Goal: Task Accomplishment & Management: Manage account settings

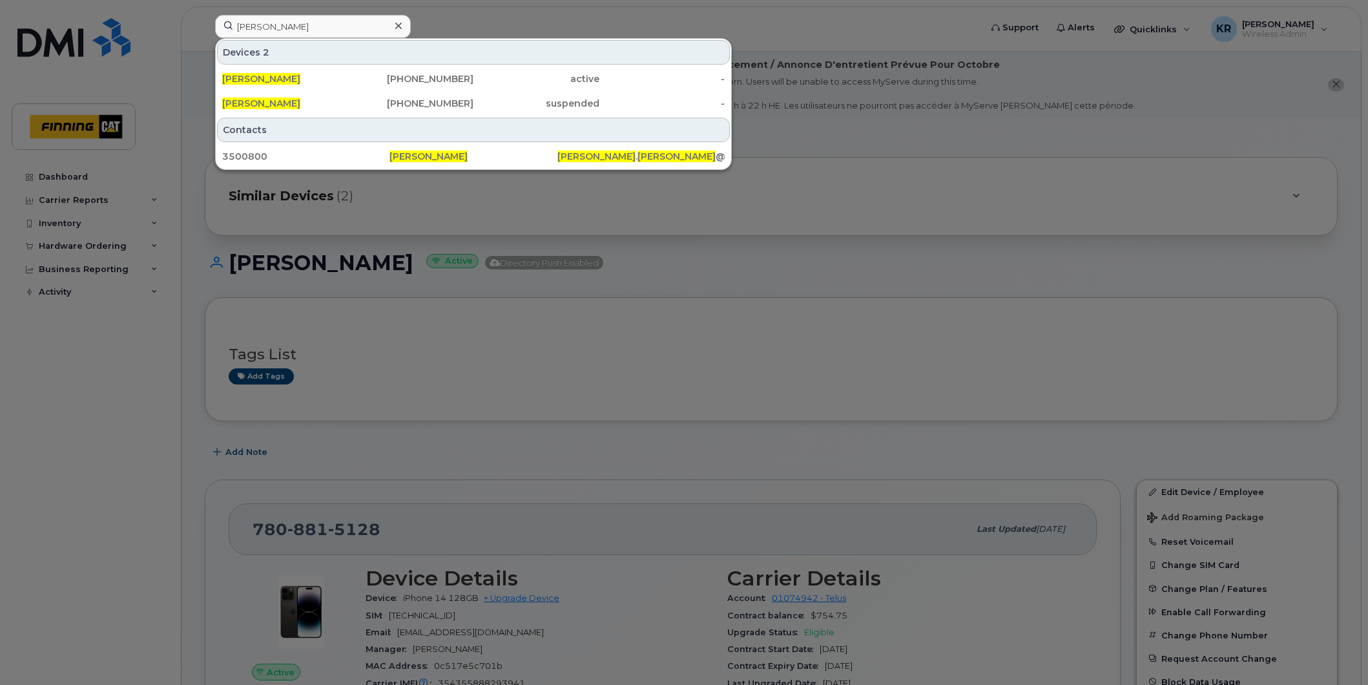
scroll to position [359, 0]
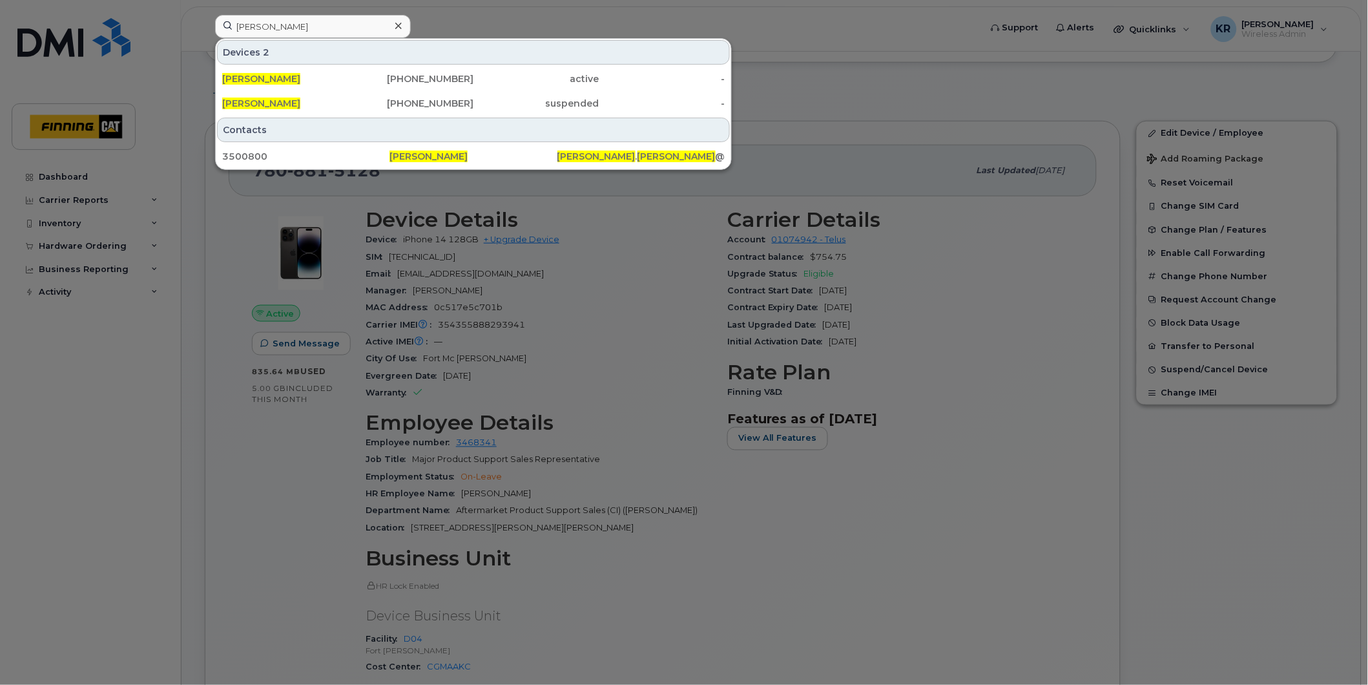
click at [295, 24] on input "[PERSON_NAME]" at bounding box center [313, 26] width 196 height 23
drag, startPoint x: 295, startPoint y: 24, endPoint x: 231, endPoint y: 17, distance: 64.4
click at [231, 17] on input "david gibson" at bounding box center [313, 26] width 196 height 23
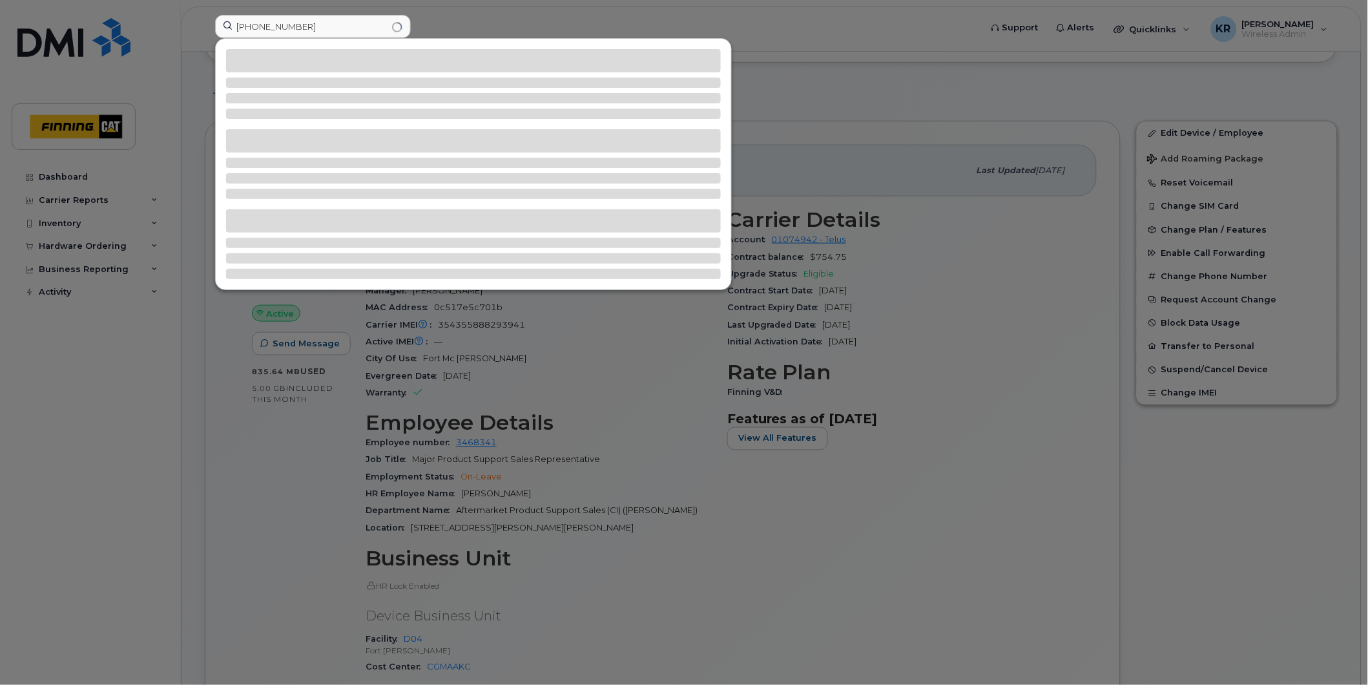
type input "587-598-9597"
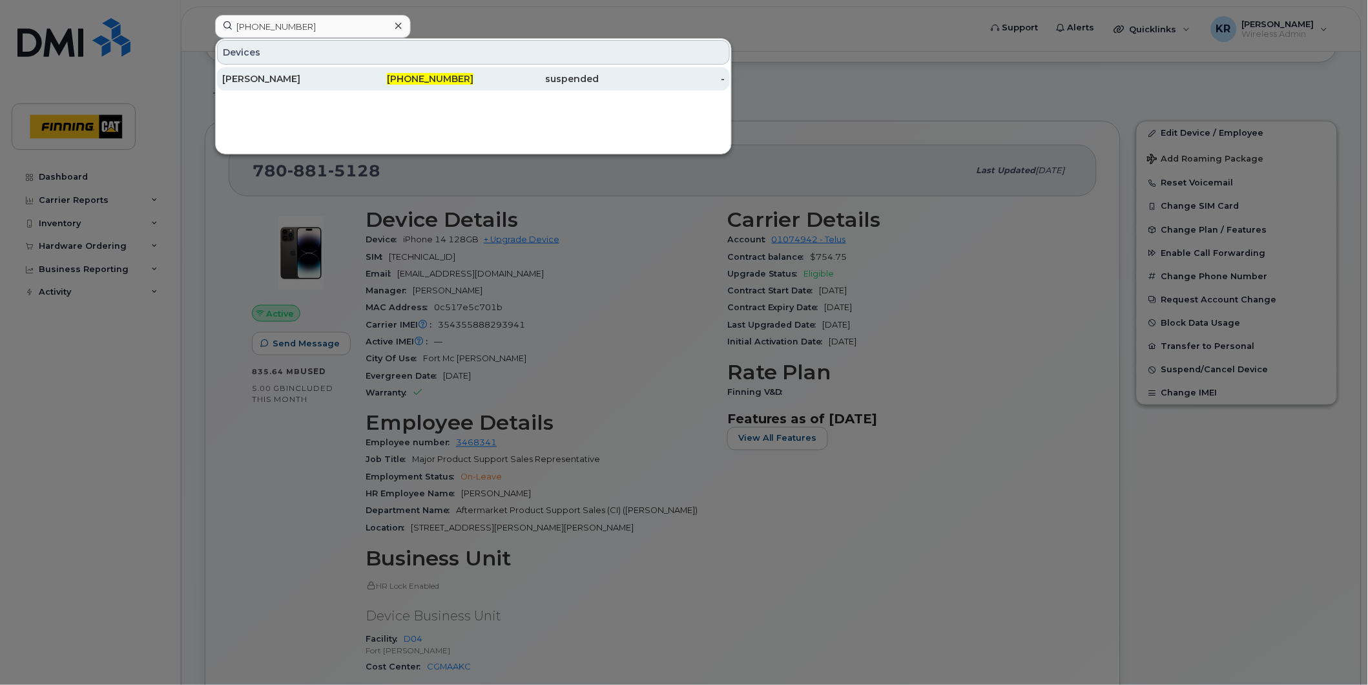
click at [398, 78] on div "587-598-9597" at bounding box center [411, 78] width 126 height 13
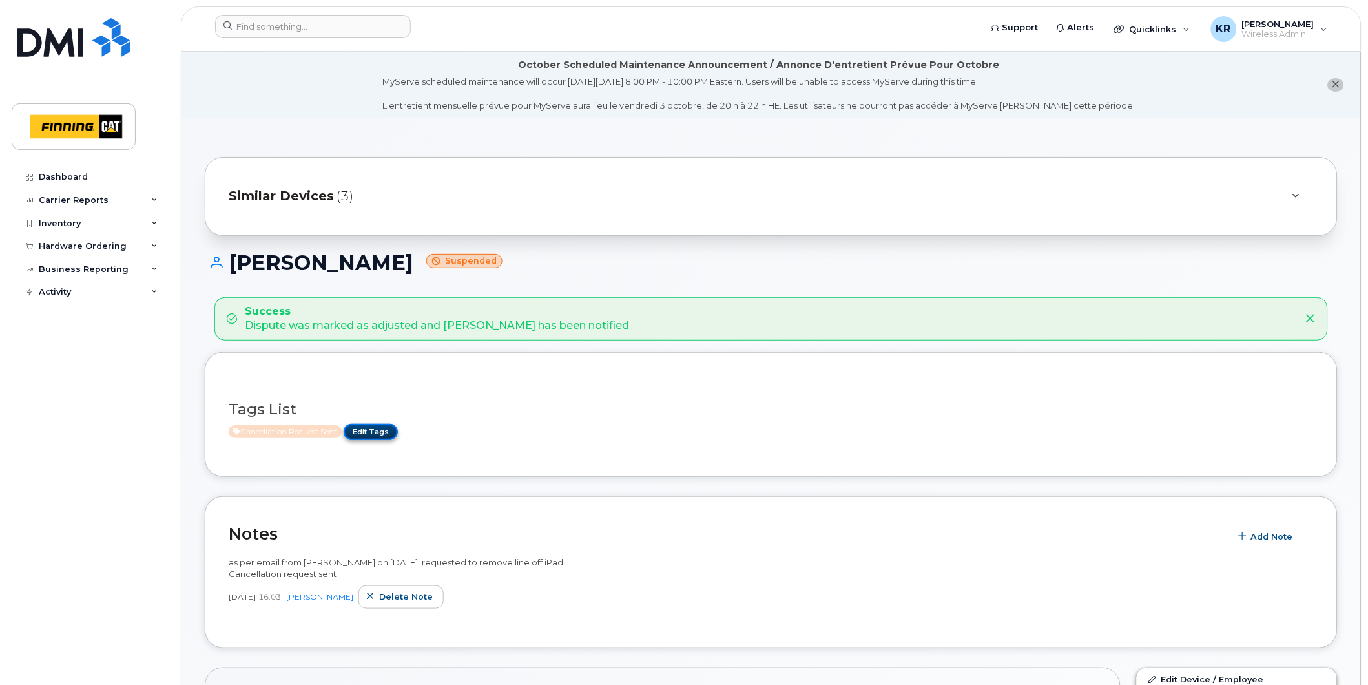
click at [384, 429] on link "Edit Tags" at bounding box center [371, 432] width 54 height 16
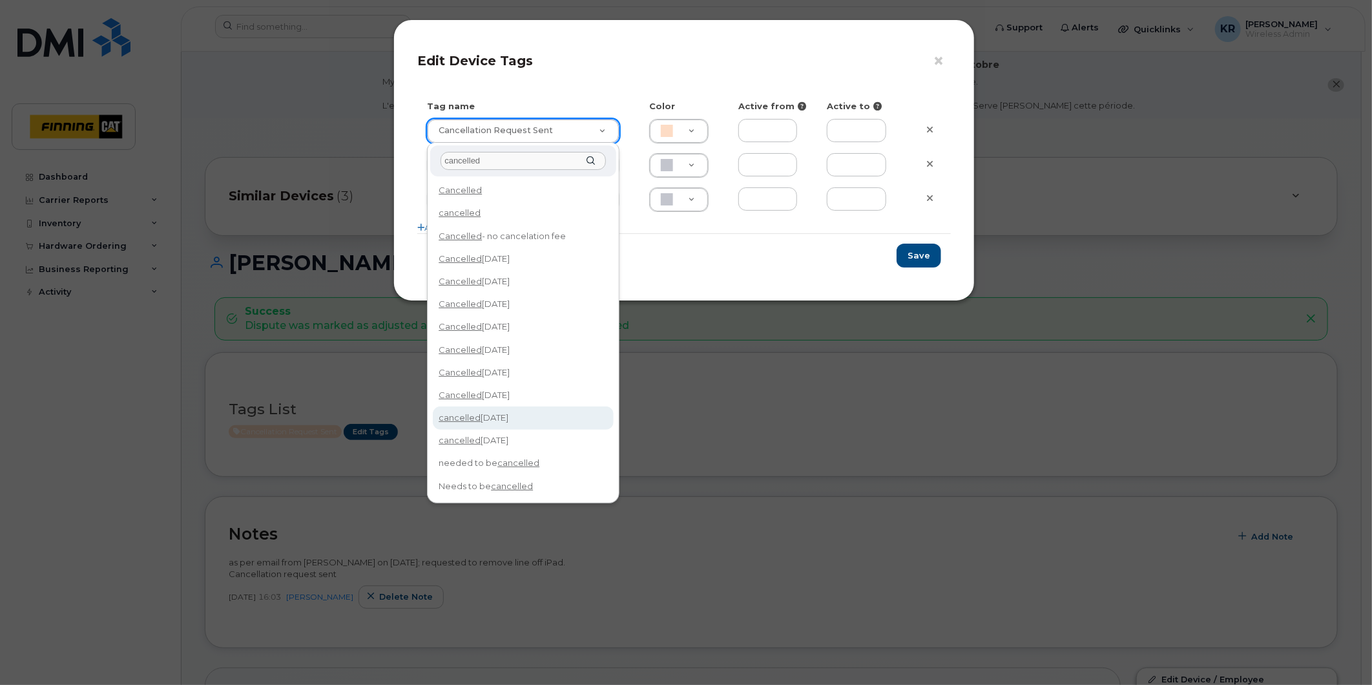
type input "cancelled"
type input "cancelled Oct 14/25"
type input "F8C6C8"
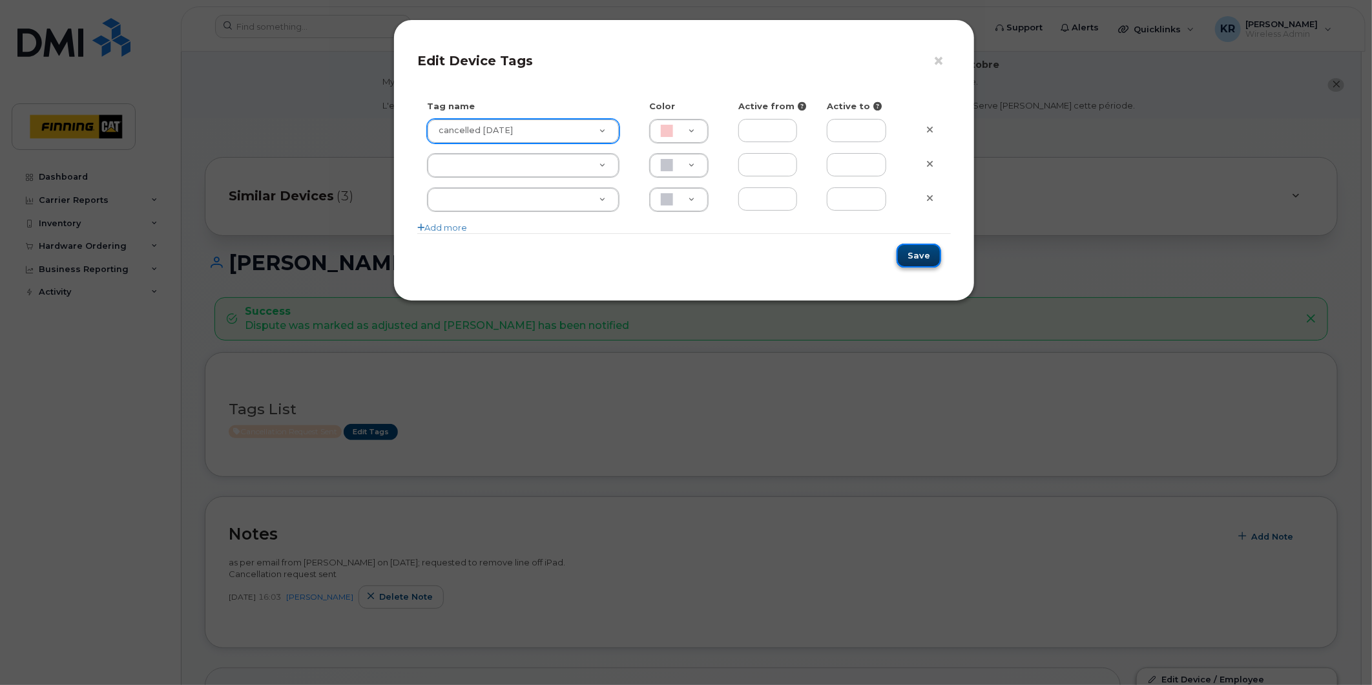
click at [919, 255] on button "Save" at bounding box center [919, 256] width 45 height 24
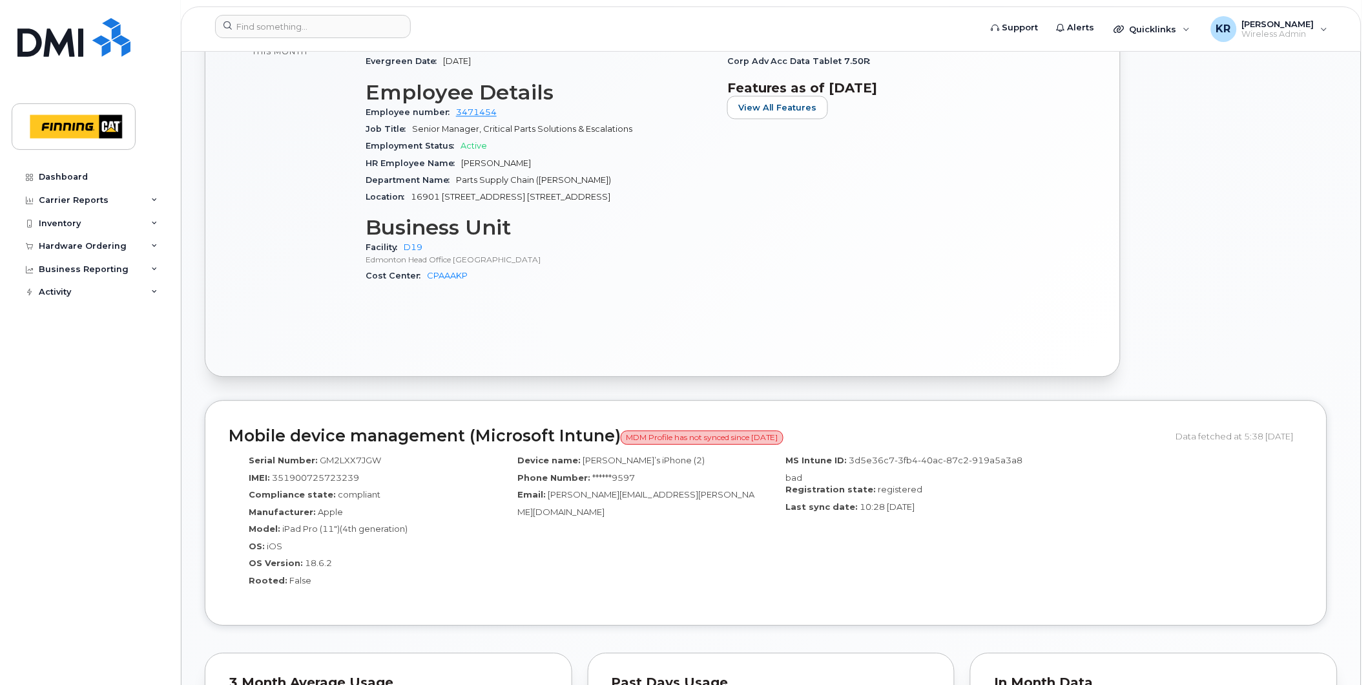
scroll to position [861, 0]
drag, startPoint x: 317, startPoint y: 459, endPoint x: 377, endPoint y: 457, distance: 60.8
click at [377, 457] on span "GM2LXX7JGW" at bounding box center [350, 459] width 61 height 10
copy span "GM2LXX7JGW"
click at [270, 20] on input at bounding box center [313, 26] width 196 height 23
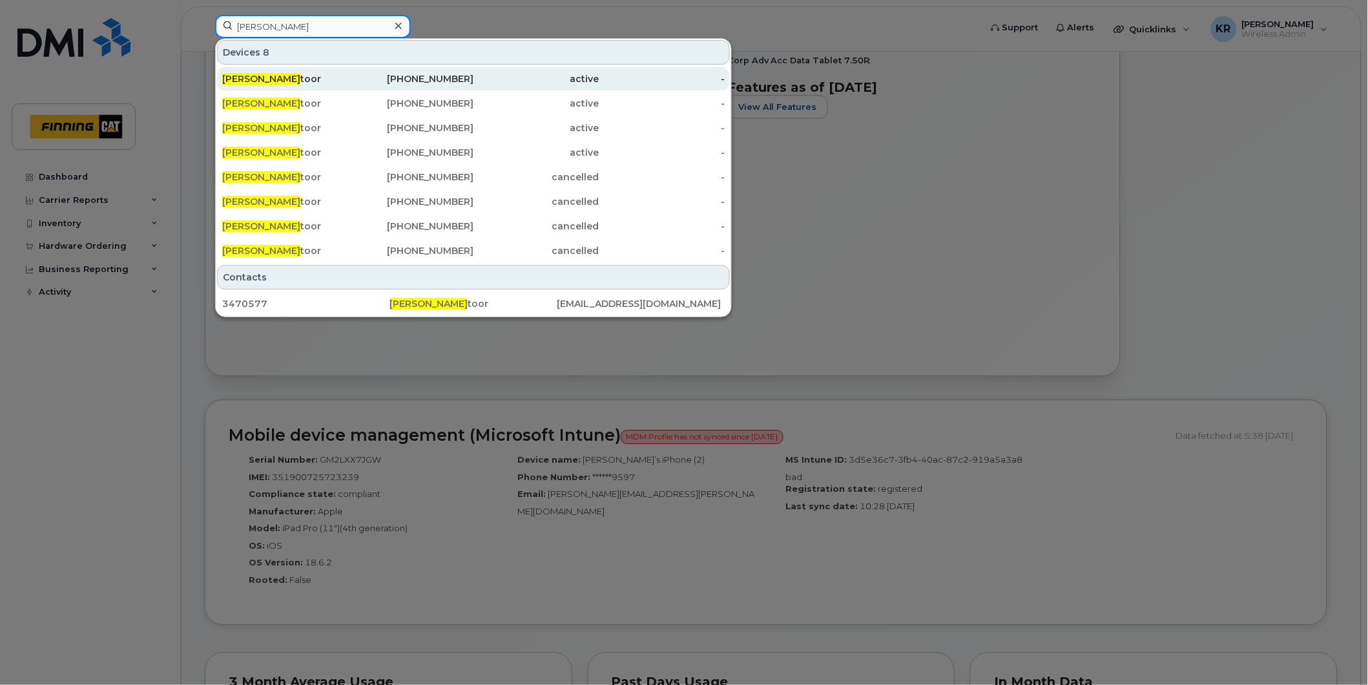
type input "shane pas"
click at [437, 85] on div "236-597-3477" at bounding box center [411, 78] width 126 height 13
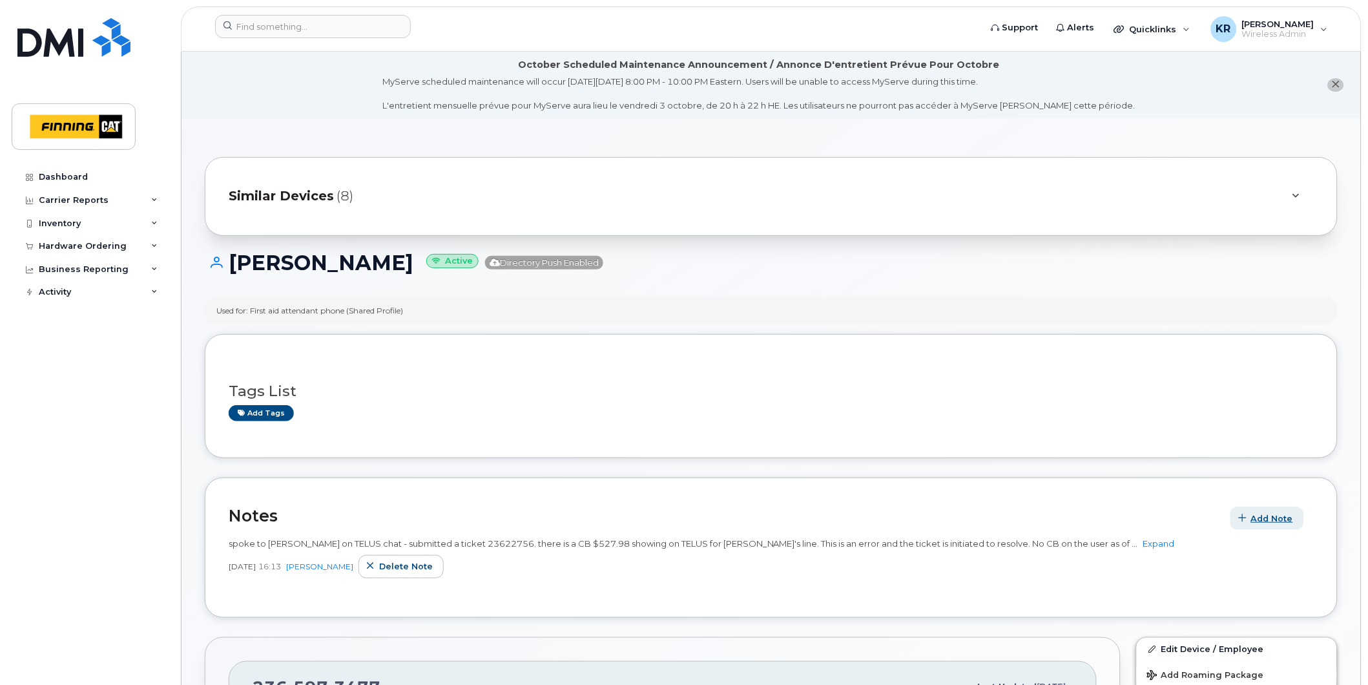
click at [1263, 518] on span "Add Note" at bounding box center [1273, 518] width 42 height 12
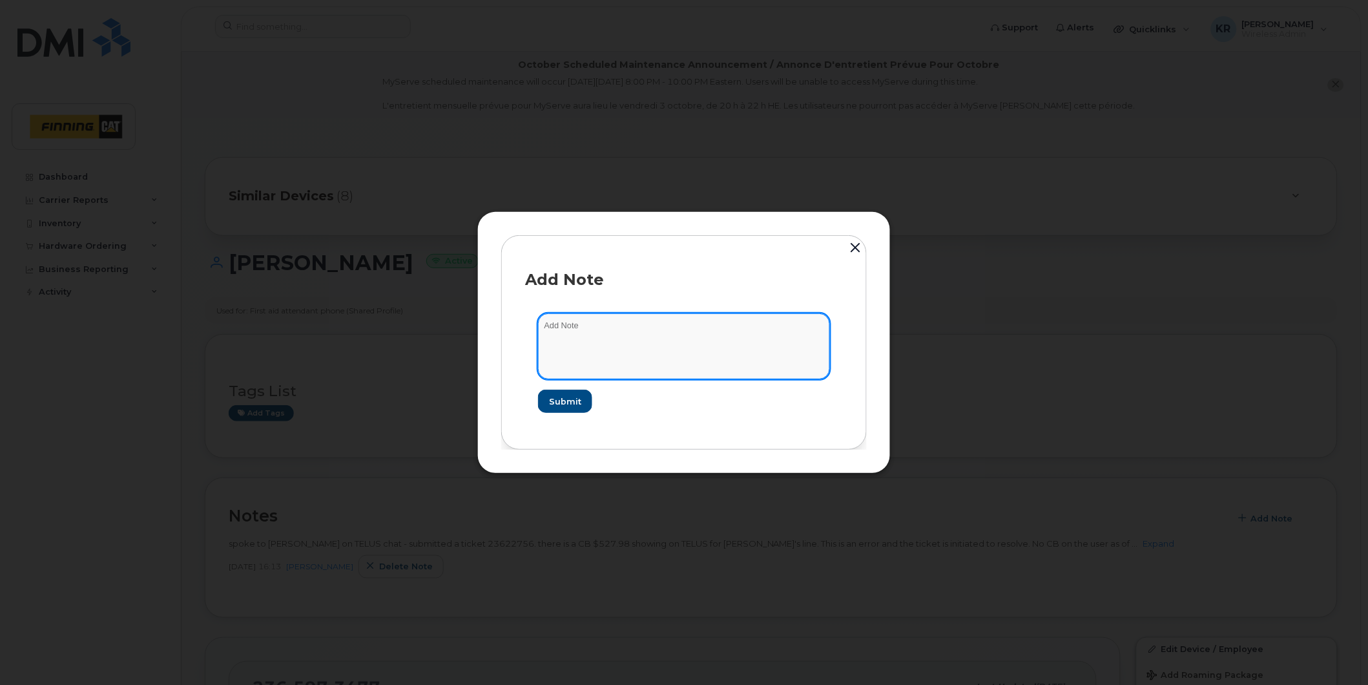
click at [578, 340] on textarea at bounding box center [684, 346] width 292 height 66
type textarea "email received from IQ chat to confirm TELUS has resolved the CB on this line. …"
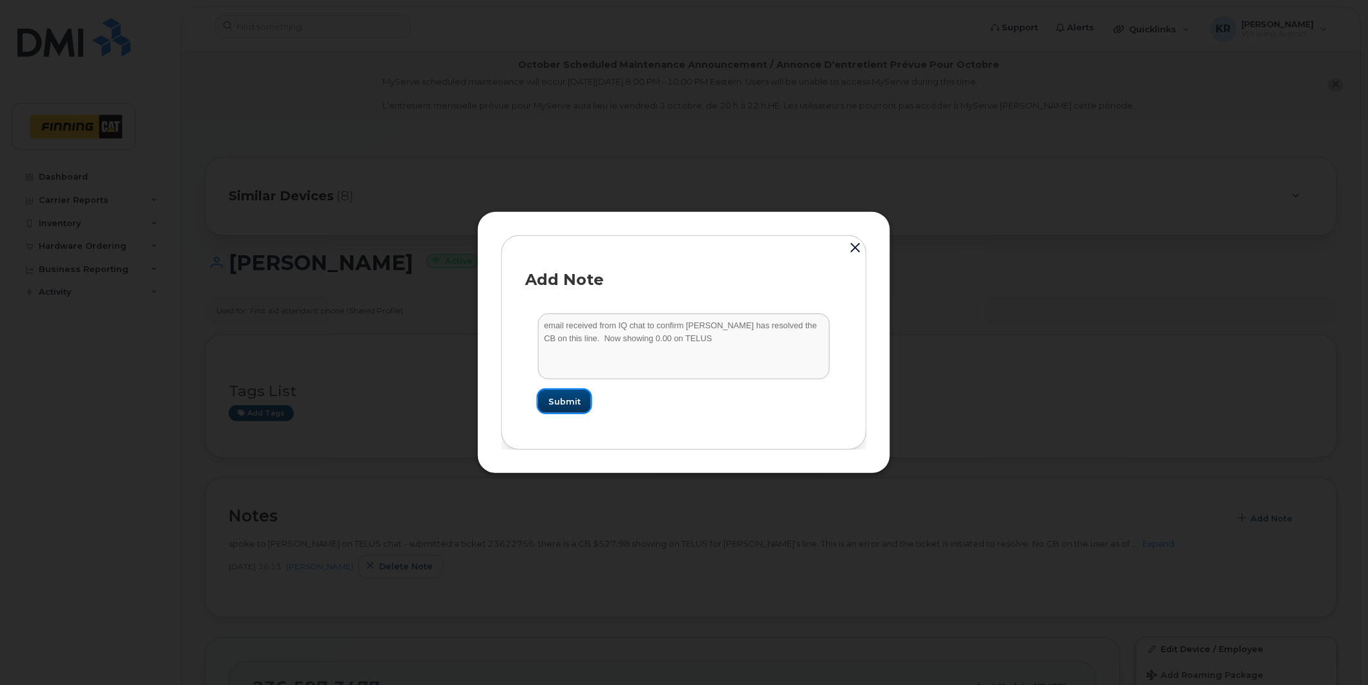
click at [554, 401] on span "Submit" at bounding box center [565, 401] width 32 height 12
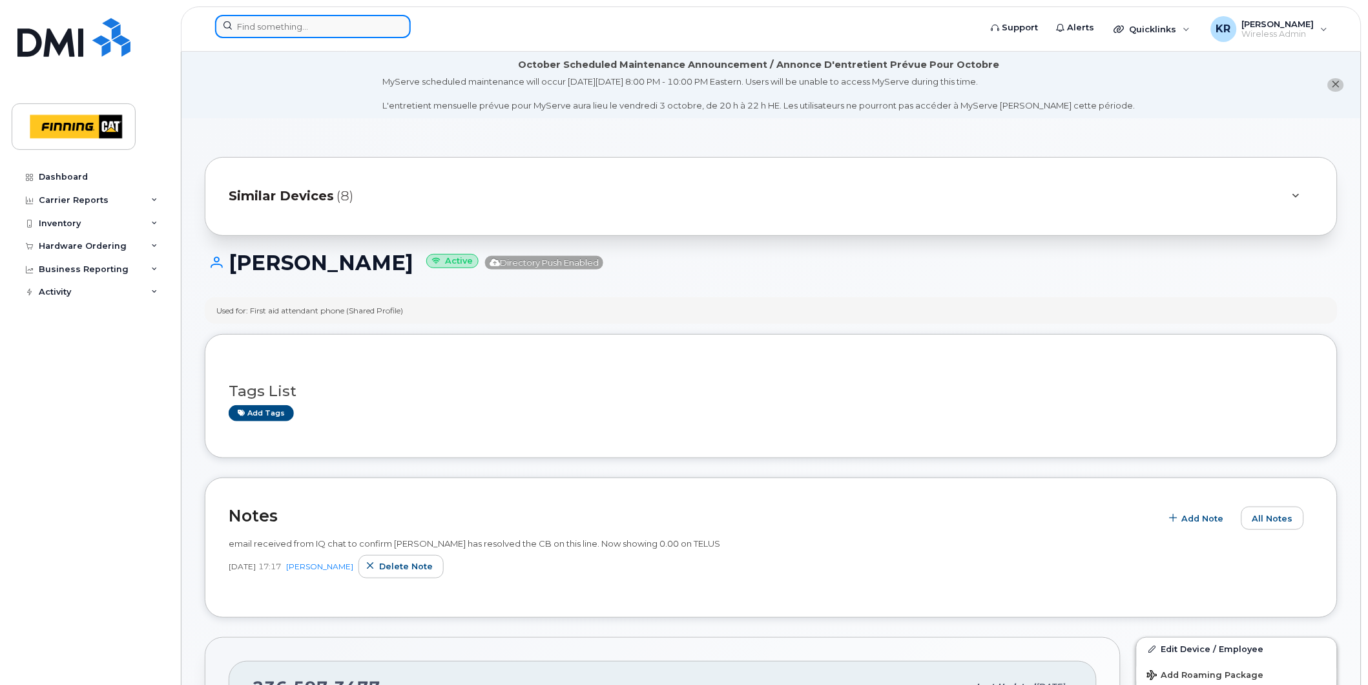
click at [299, 28] on input at bounding box center [313, 26] width 196 height 23
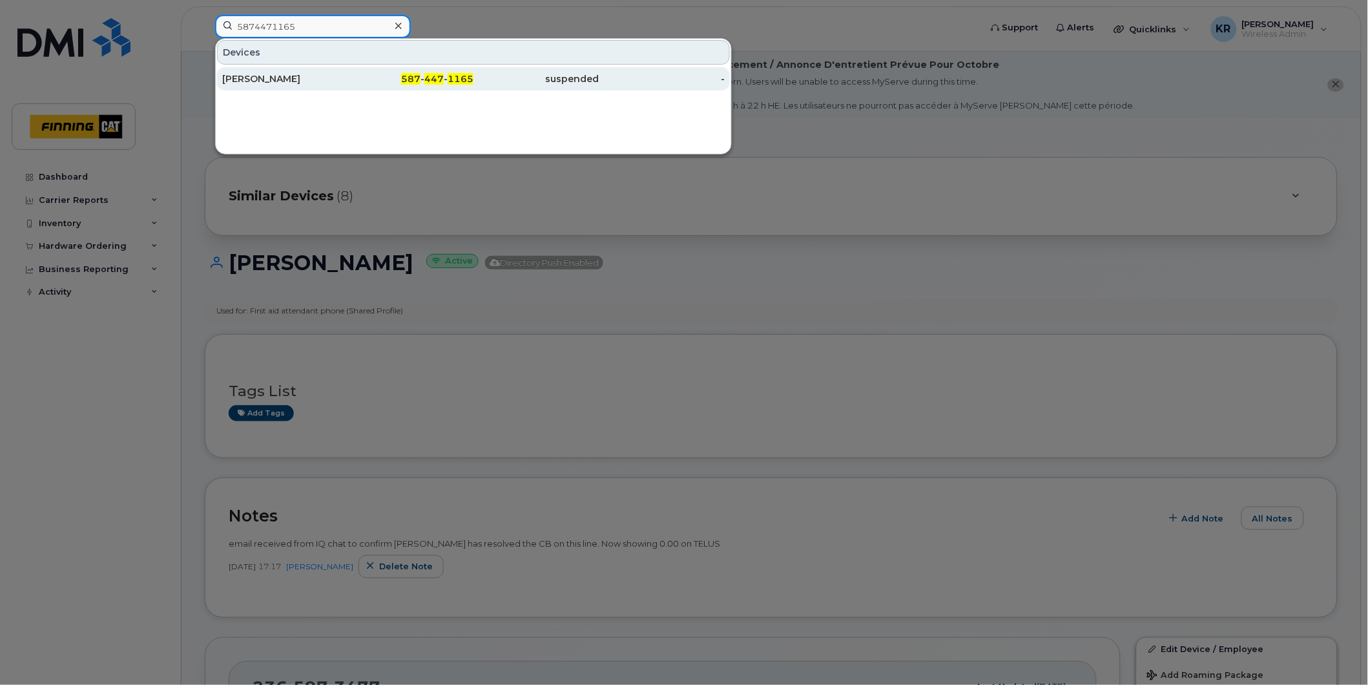
type input "5874471165"
click at [349, 86] on div "587 - 447 - 1165" at bounding box center [411, 78] width 126 height 23
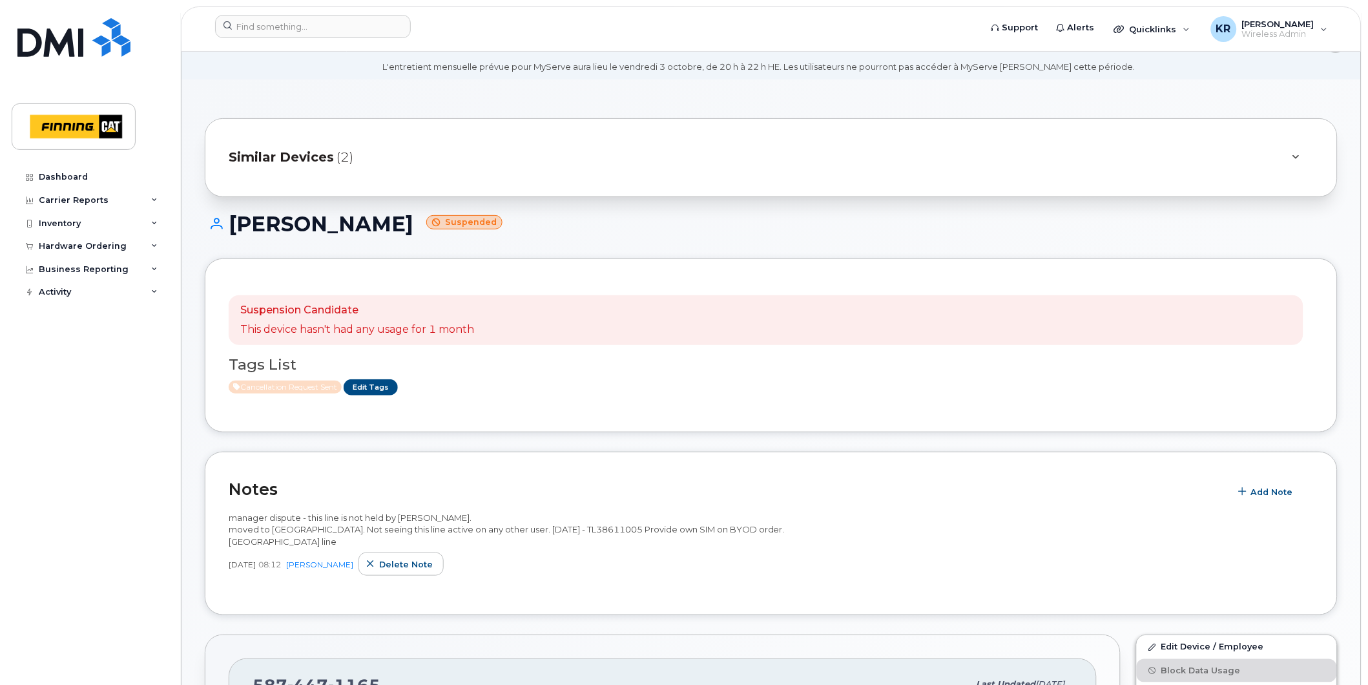
scroll to position [72, 0]
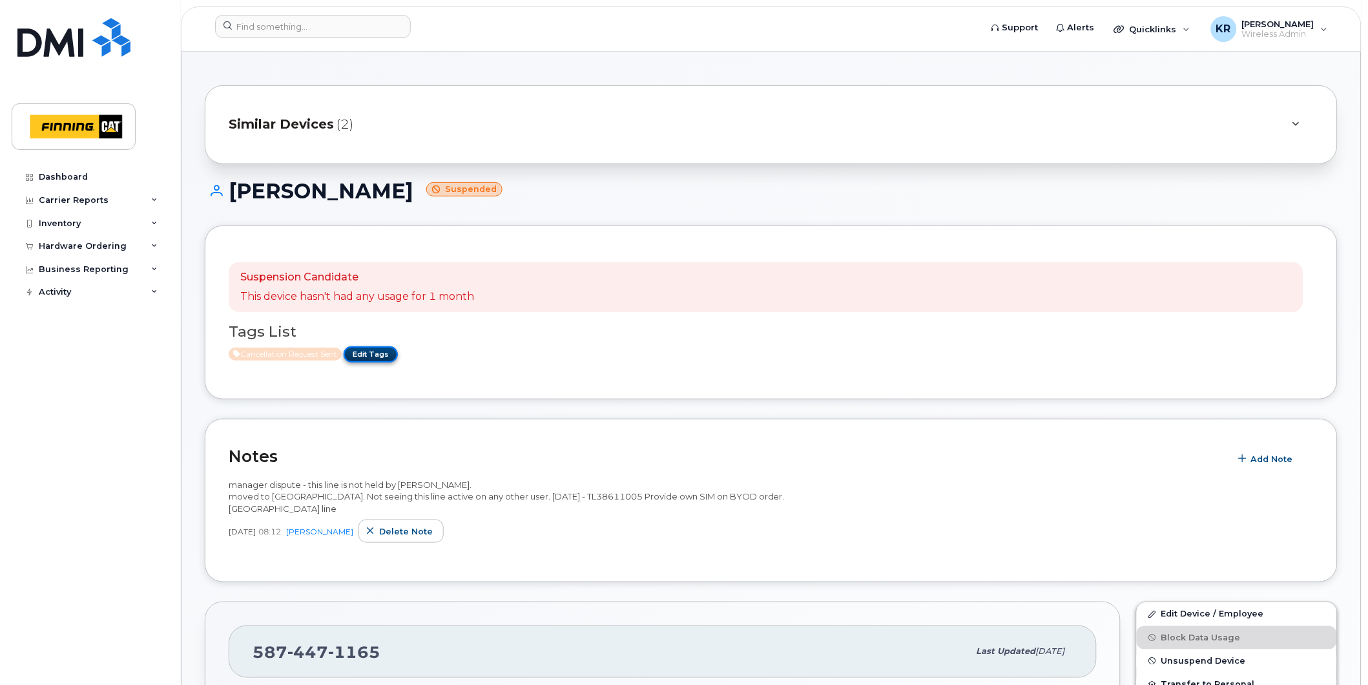
click at [364, 356] on link "Edit Tags" at bounding box center [371, 354] width 54 height 16
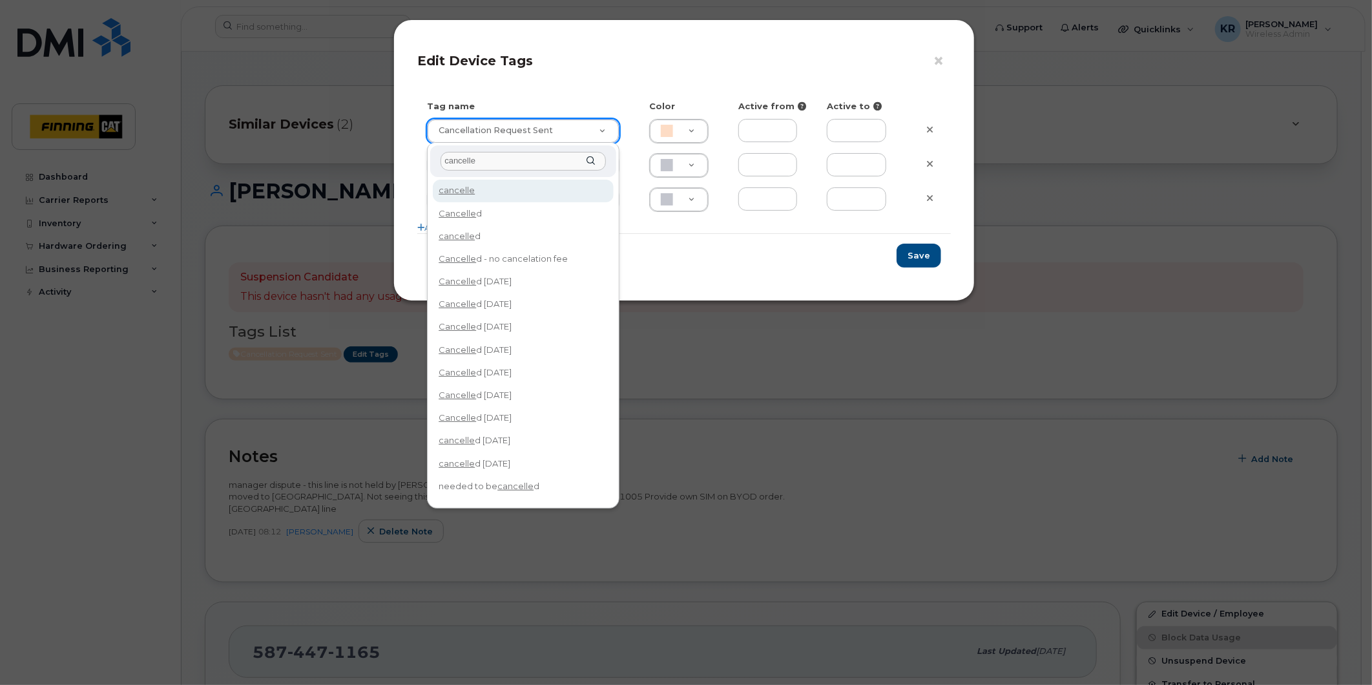
type input "cancelled"
type input "Cancelled"
type input "F8C6C8"
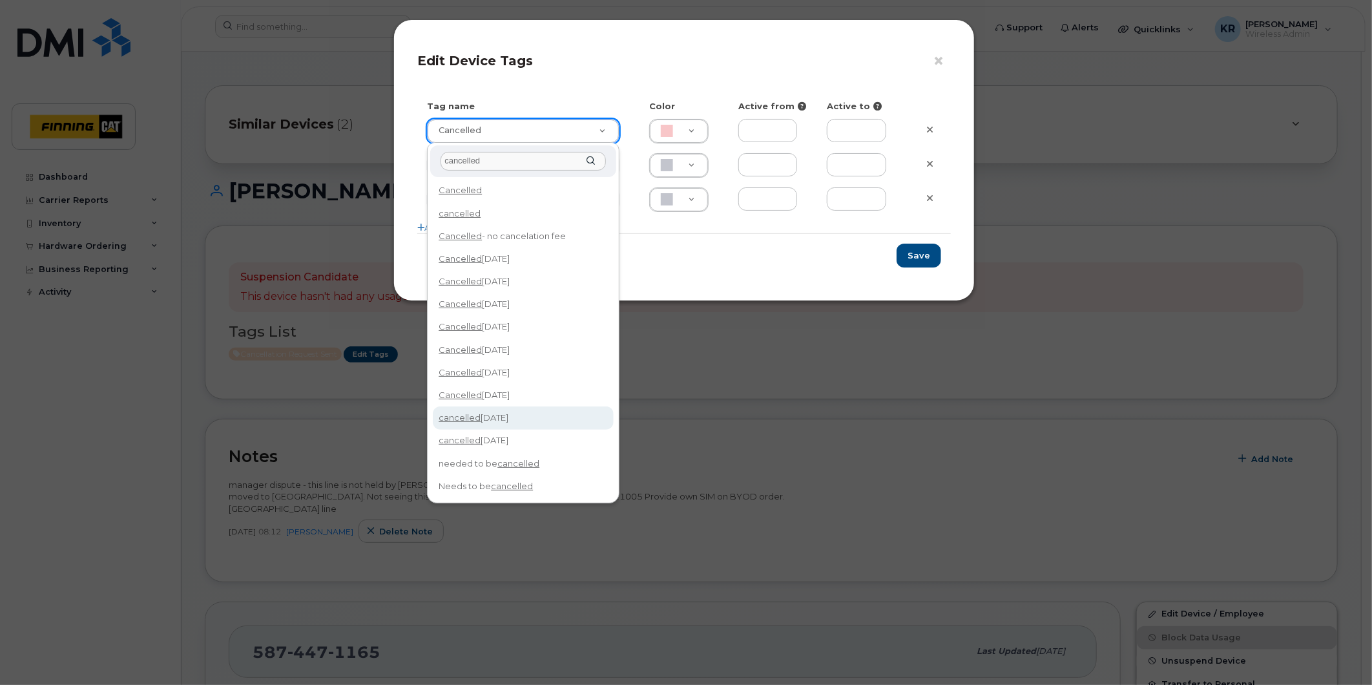
type input "cancelled"
type input "cancelled Oct 14/25"
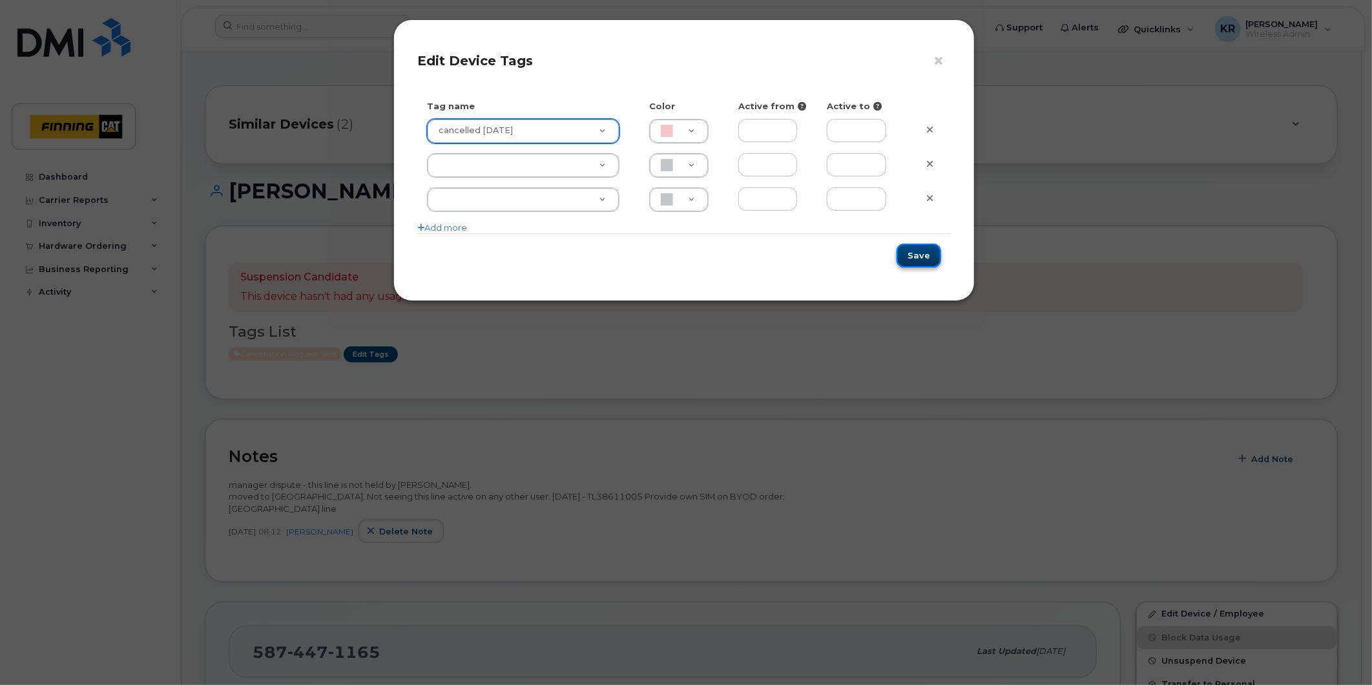
click at [921, 258] on button "Save" at bounding box center [919, 256] width 45 height 24
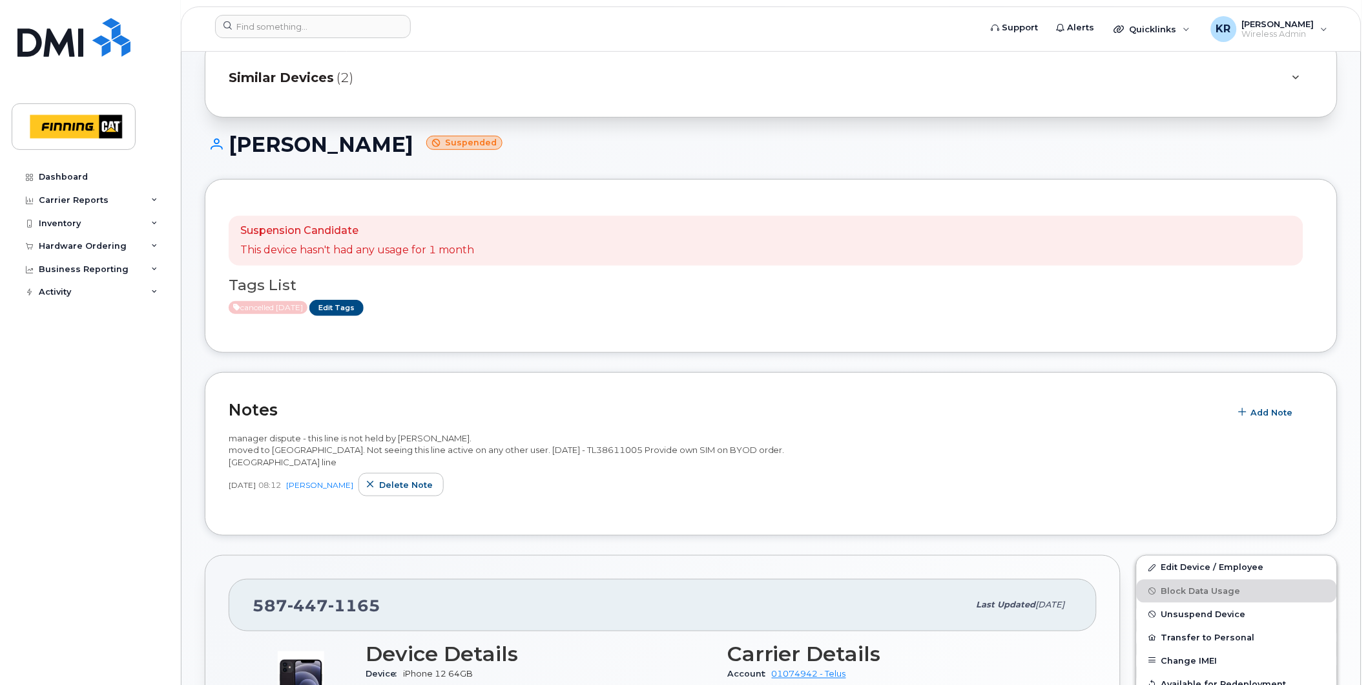
scroll to position [143, 0]
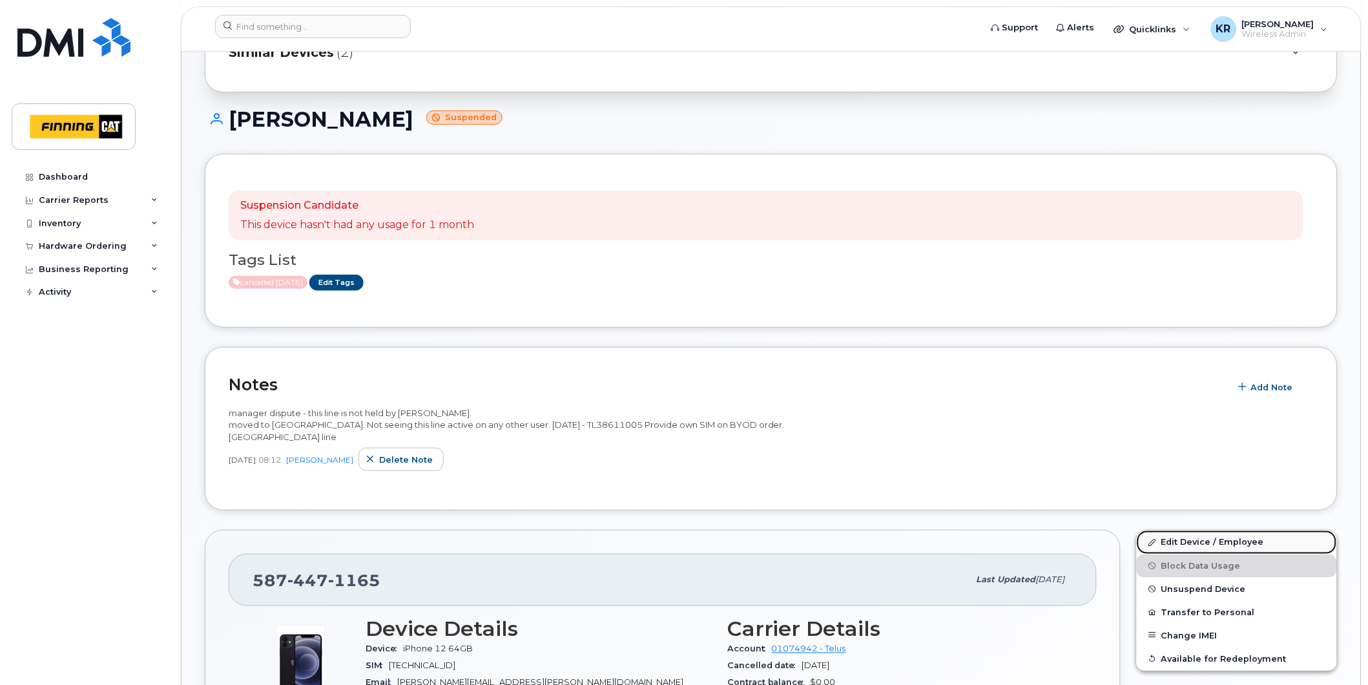
click at [1181, 543] on link "Edit Device / Employee" at bounding box center [1237, 541] width 200 height 23
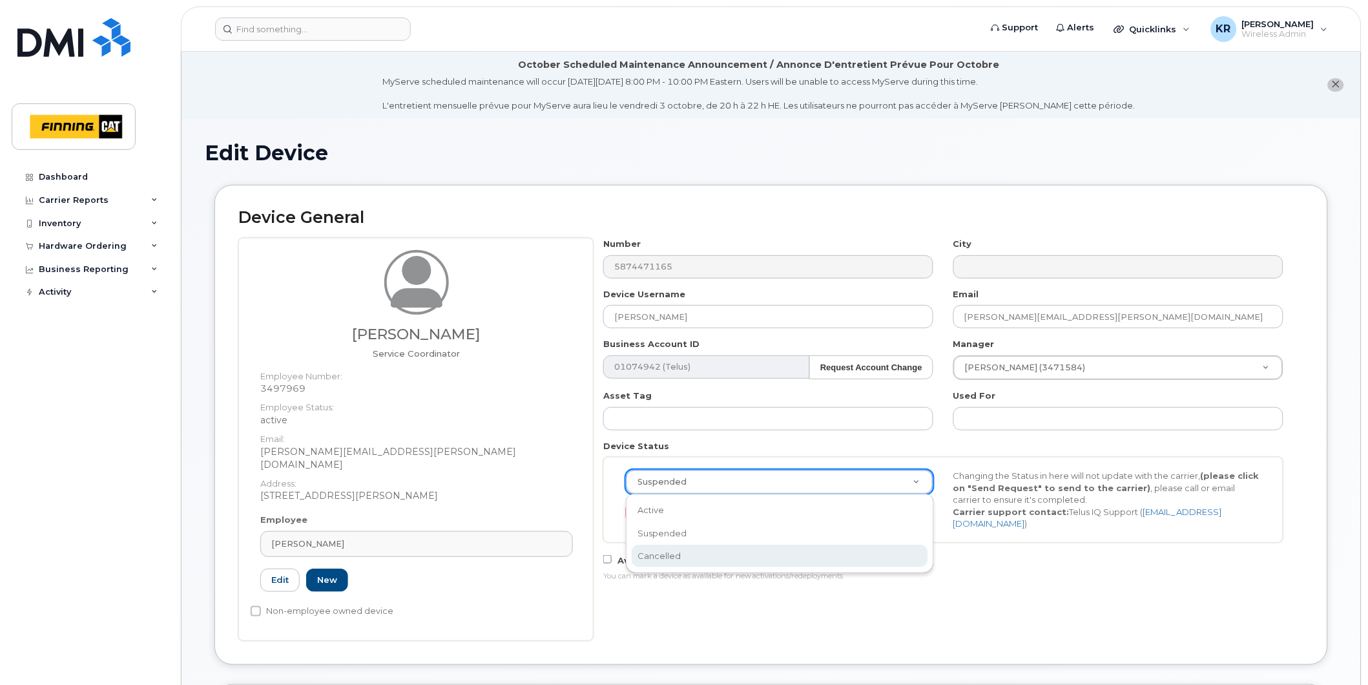
select select "cancelled"
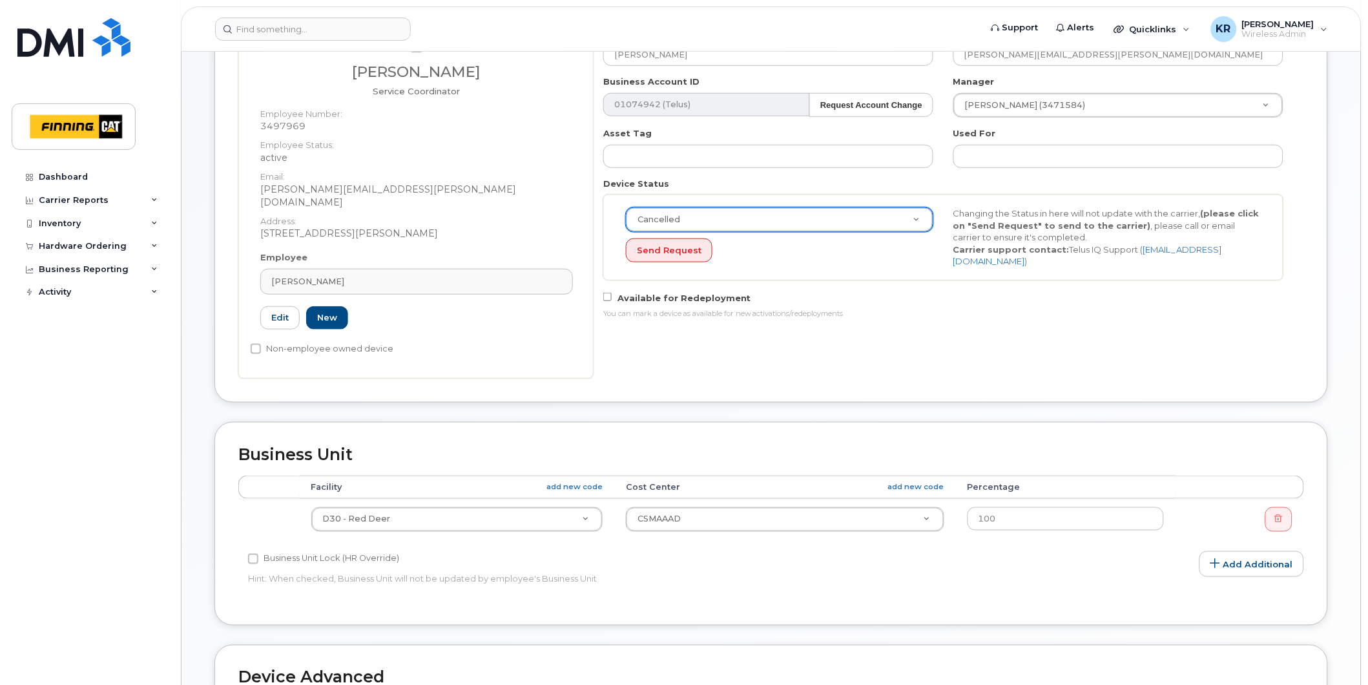
scroll to position [701, 0]
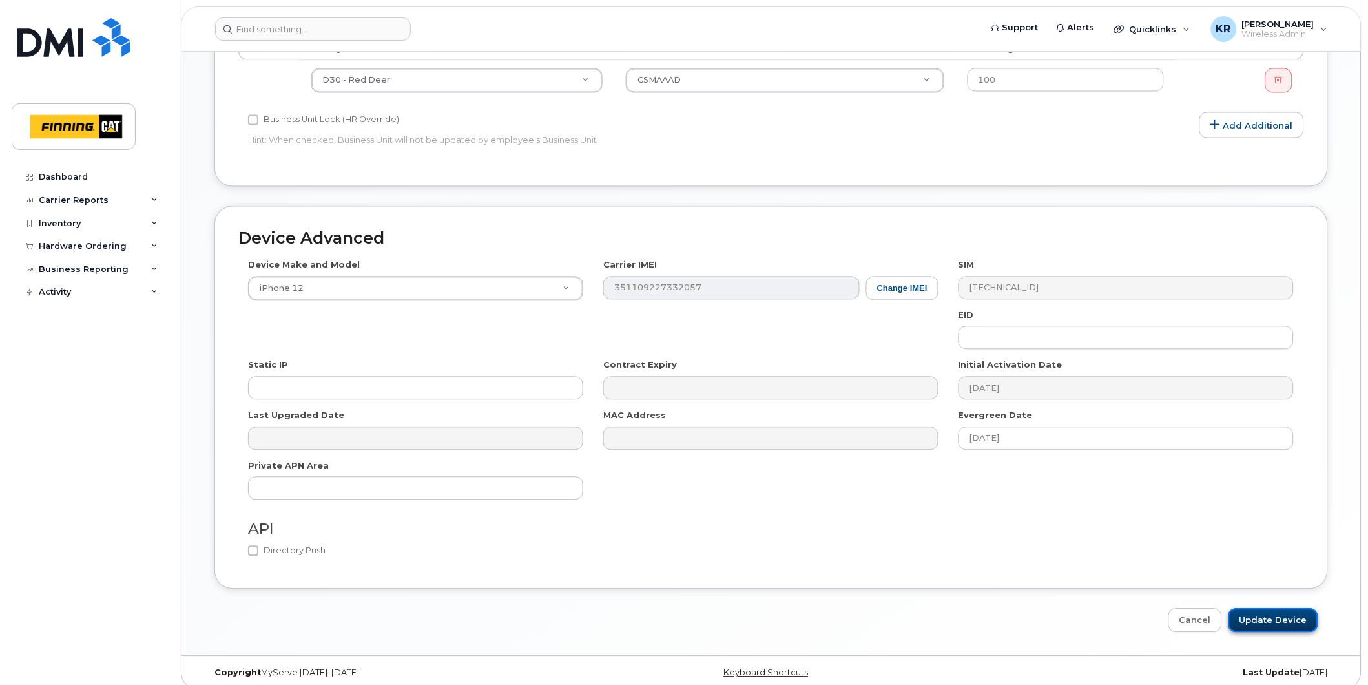
click at [1272, 609] on input "Update Device" at bounding box center [1274, 621] width 90 height 24
type input "Saving..."
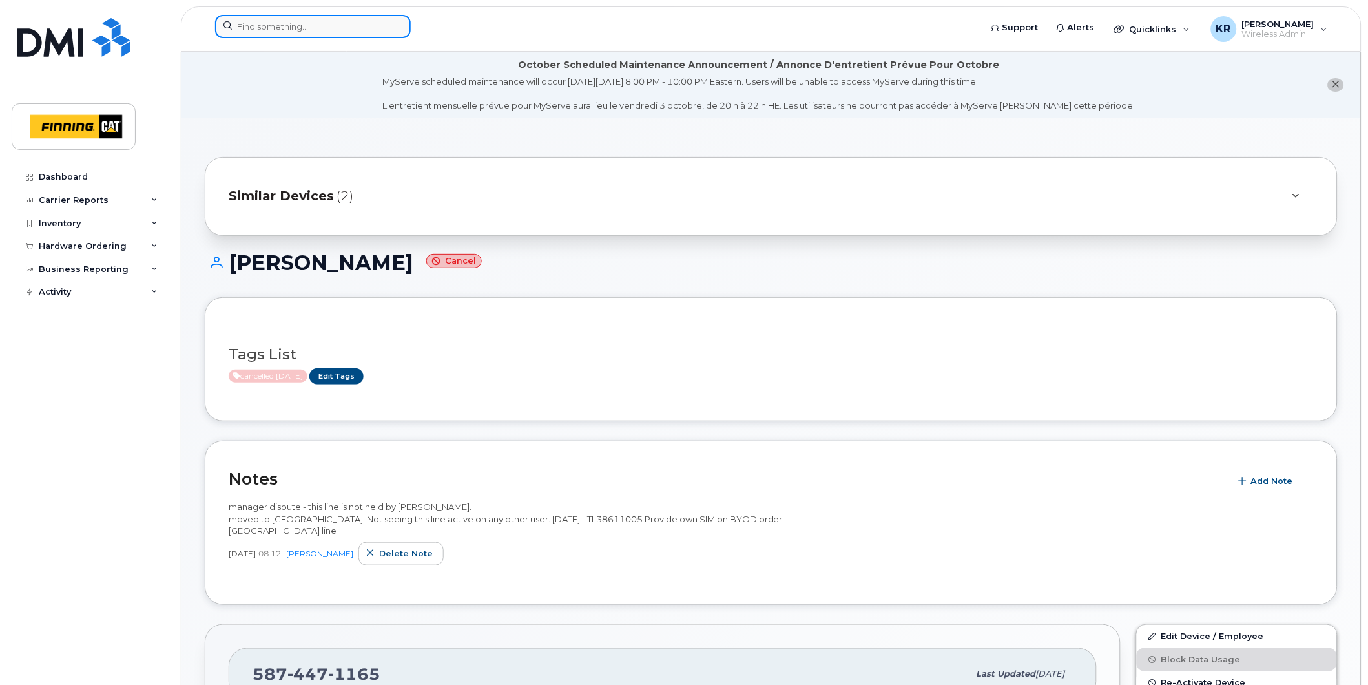
click at [296, 30] on input at bounding box center [313, 26] width 196 height 23
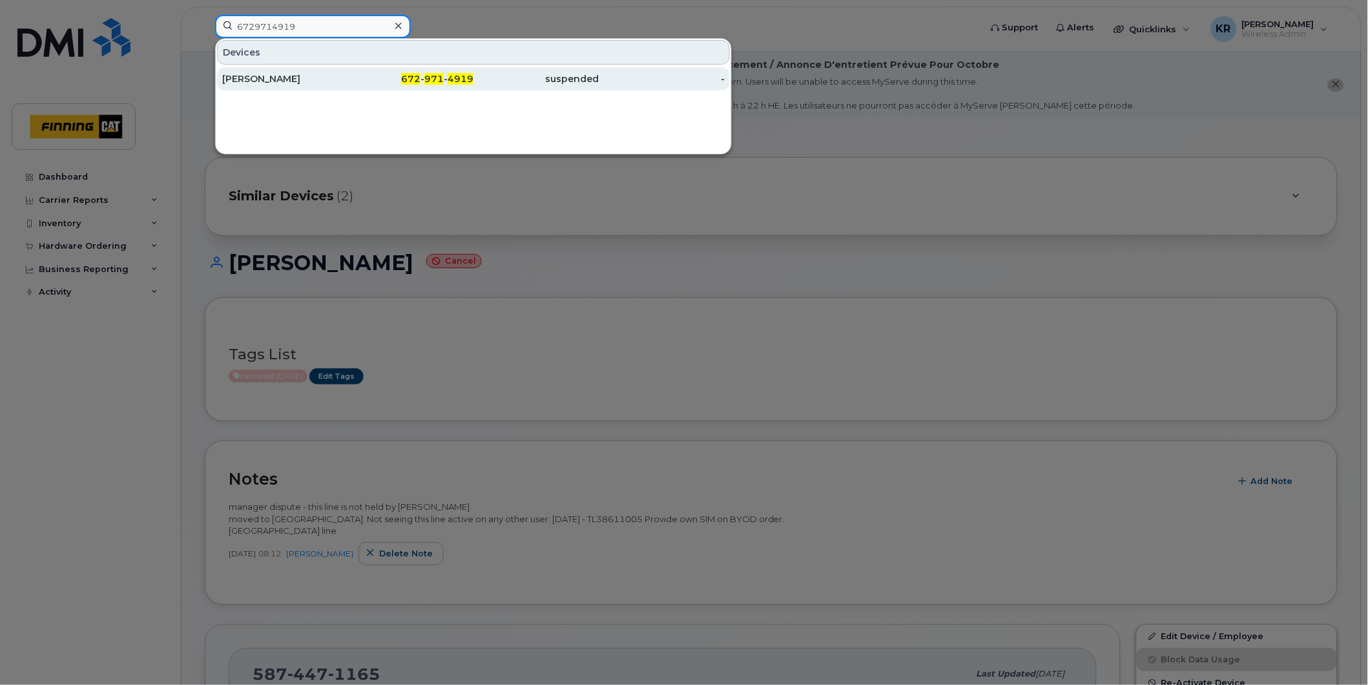
type input "6729714919"
click at [338, 75] on div "[PERSON_NAME]" at bounding box center [285, 78] width 126 height 13
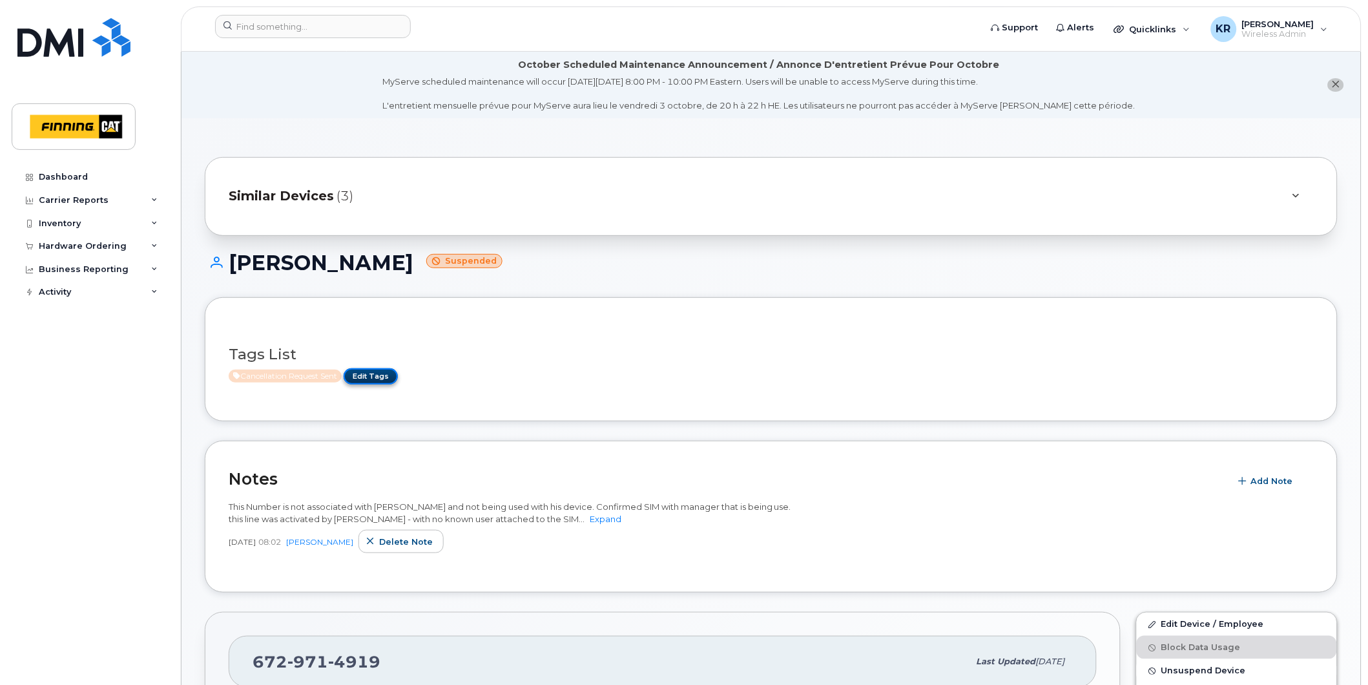
click at [390, 371] on link "Edit Tags" at bounding box center [371, 376] width 54 height 16
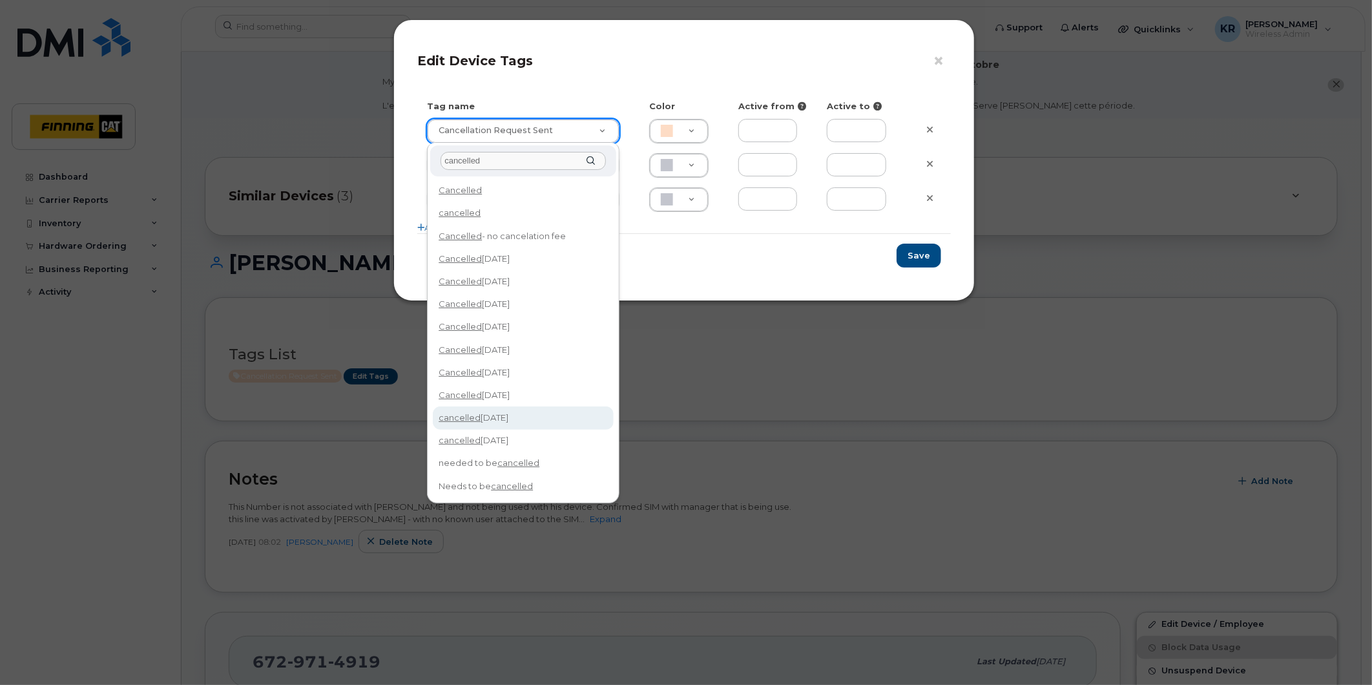
type input "cancelled"
type input "cancelled Oct 14/25"
type input "F8C6C8"
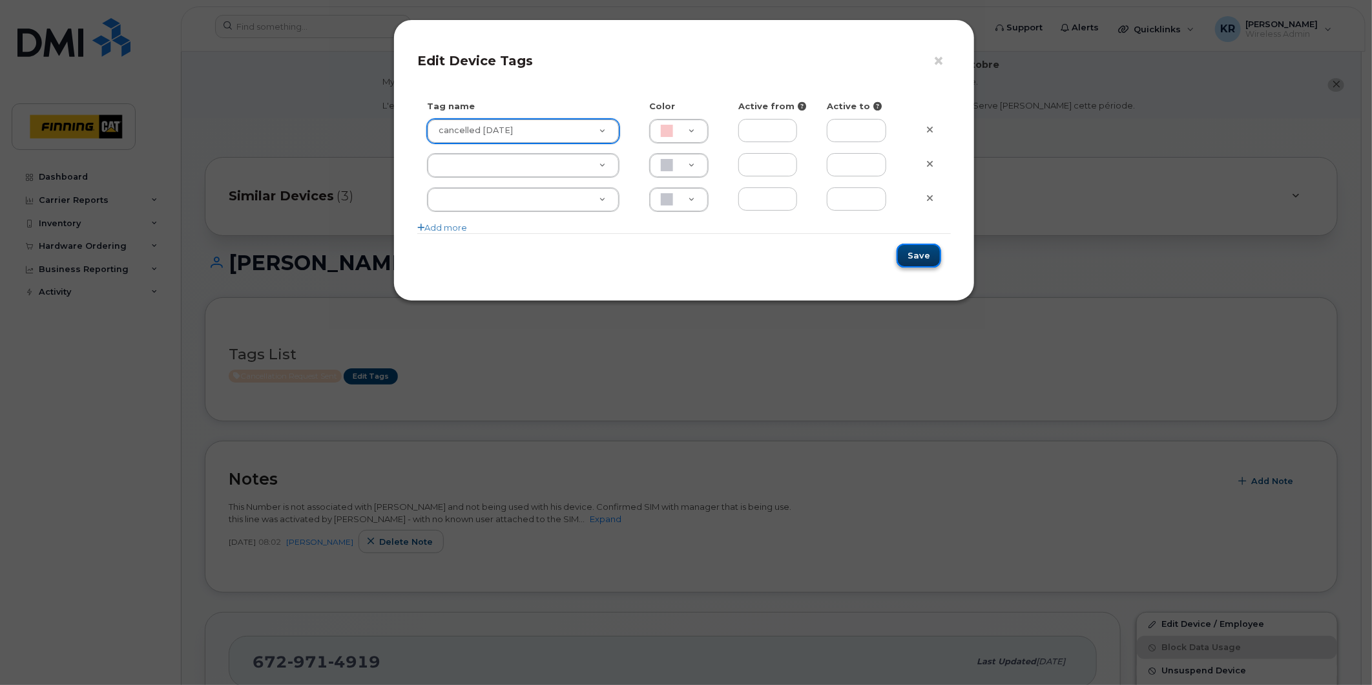
click at [911, 253] on button "Save" at bounding box center [919, 256] width 45 height 24
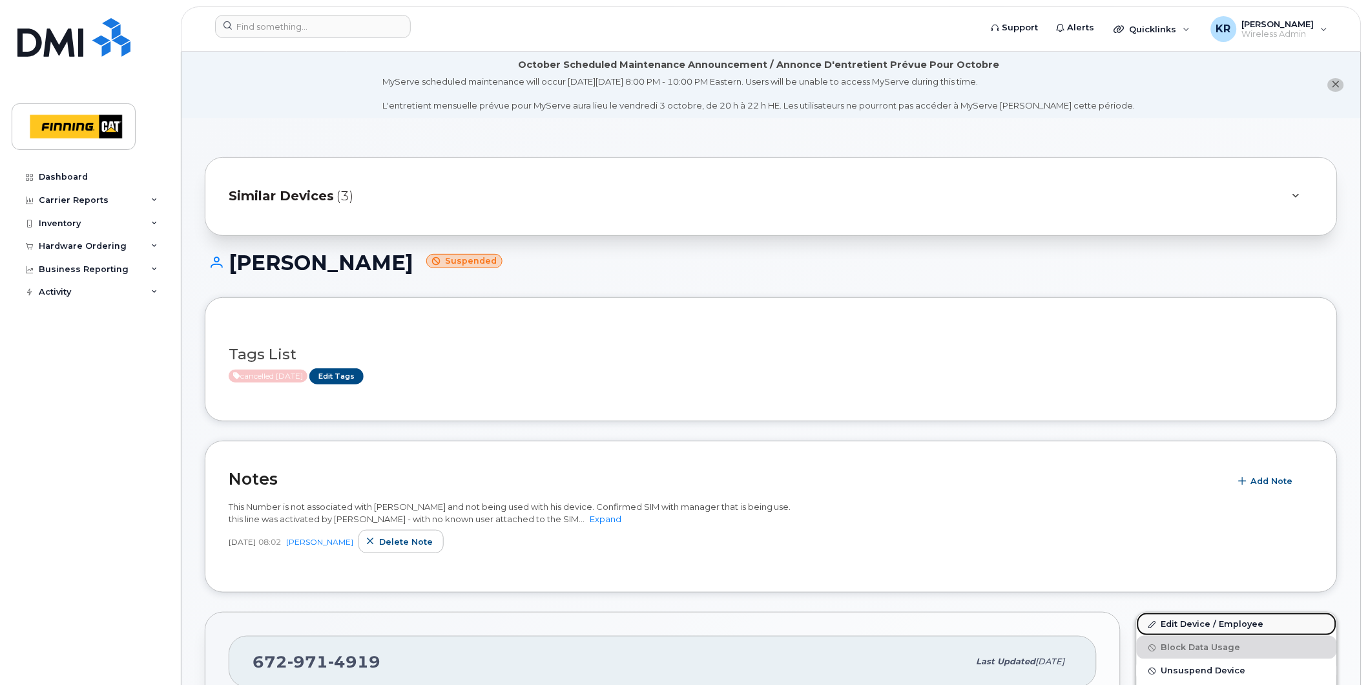
click at [1185, 623] on link "Edit Device / Employee" at bounding box center [1237, 624] width 200 height 23
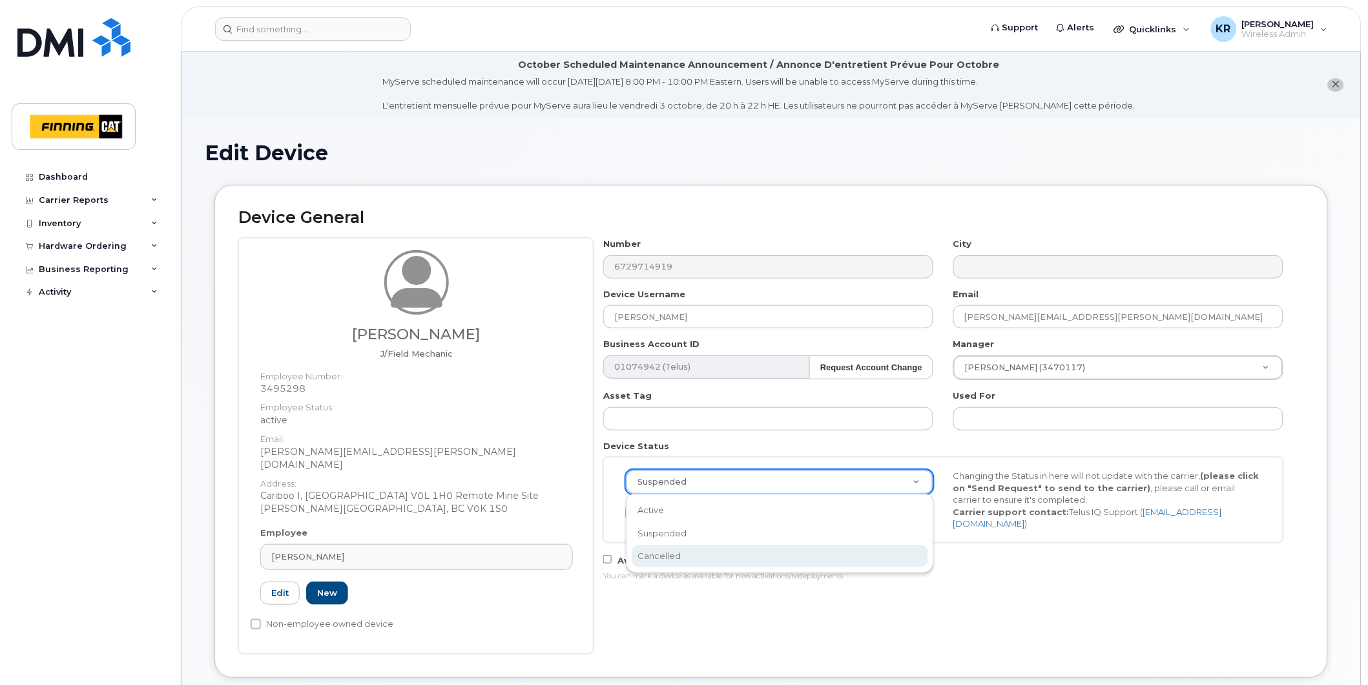
select select "cancelled"
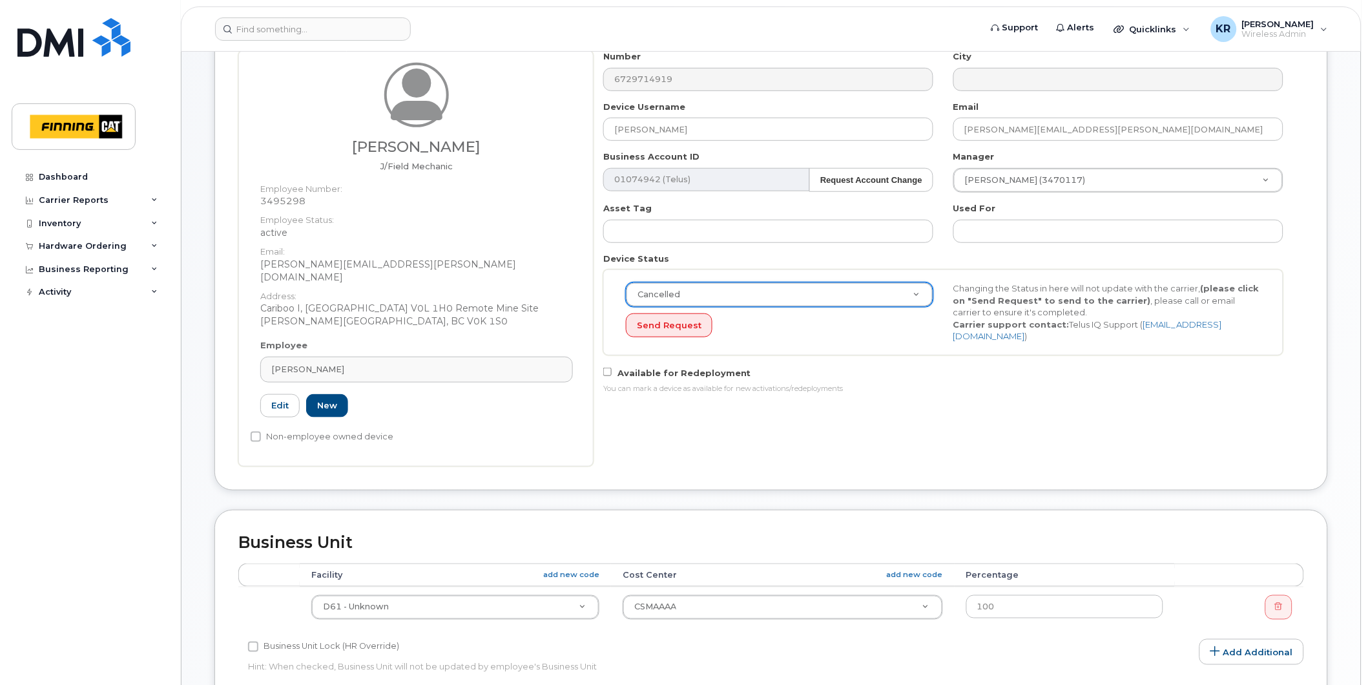
scroll to position [714, 0]
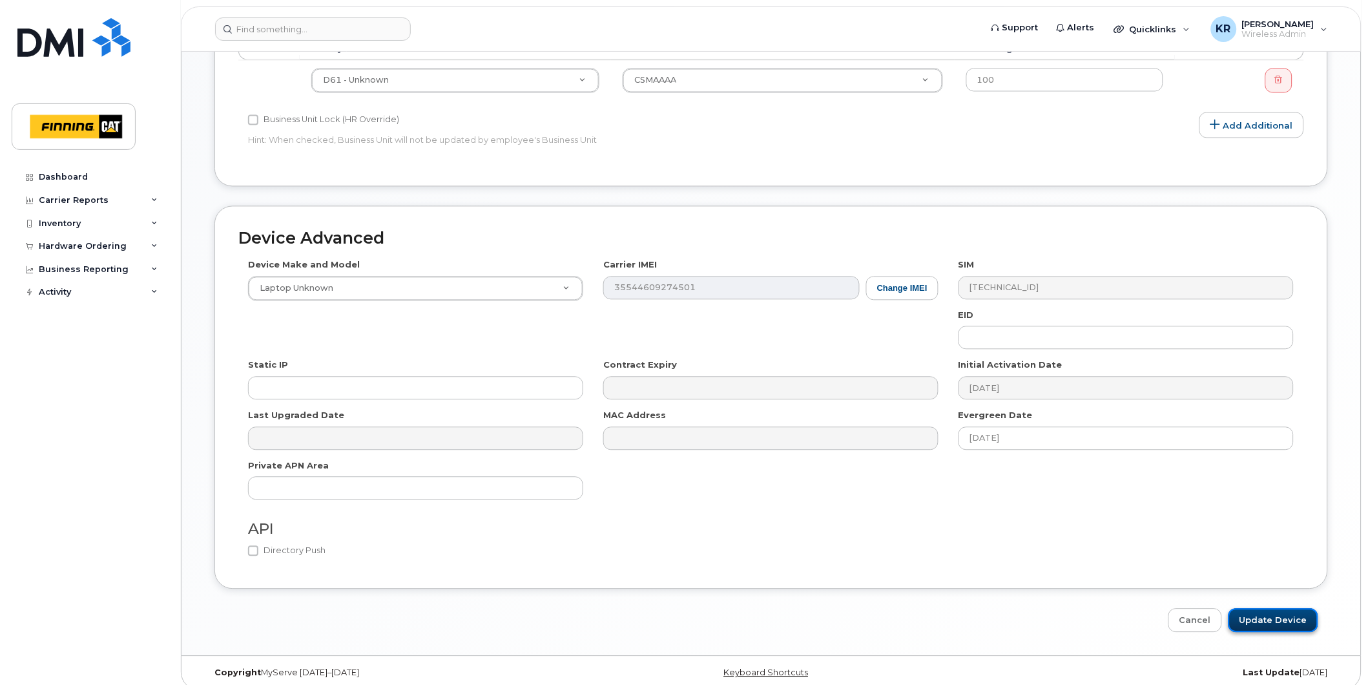
click at [1259, 616] on input "Update Device" at bounding box center [1274, 621] width 90 height 24
type input "Saving..."
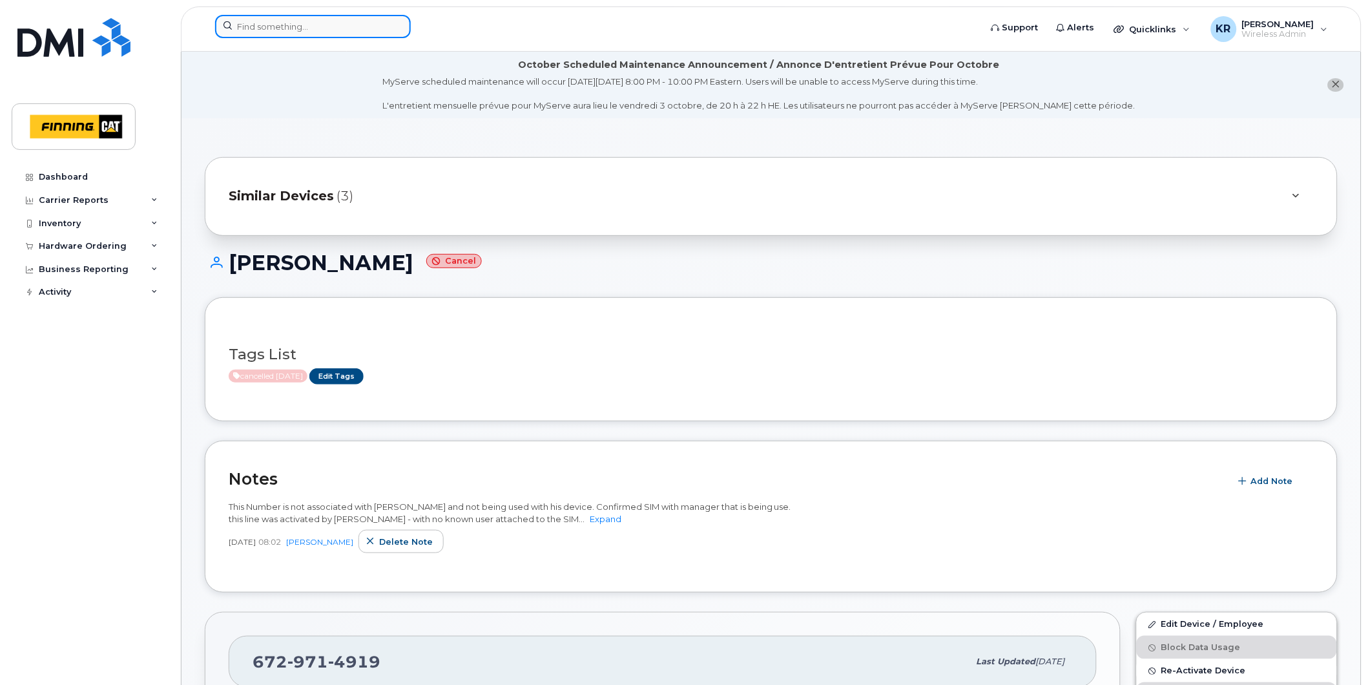
click at [279, 26] on input at bounding box center [313, 26] width 196 height 23
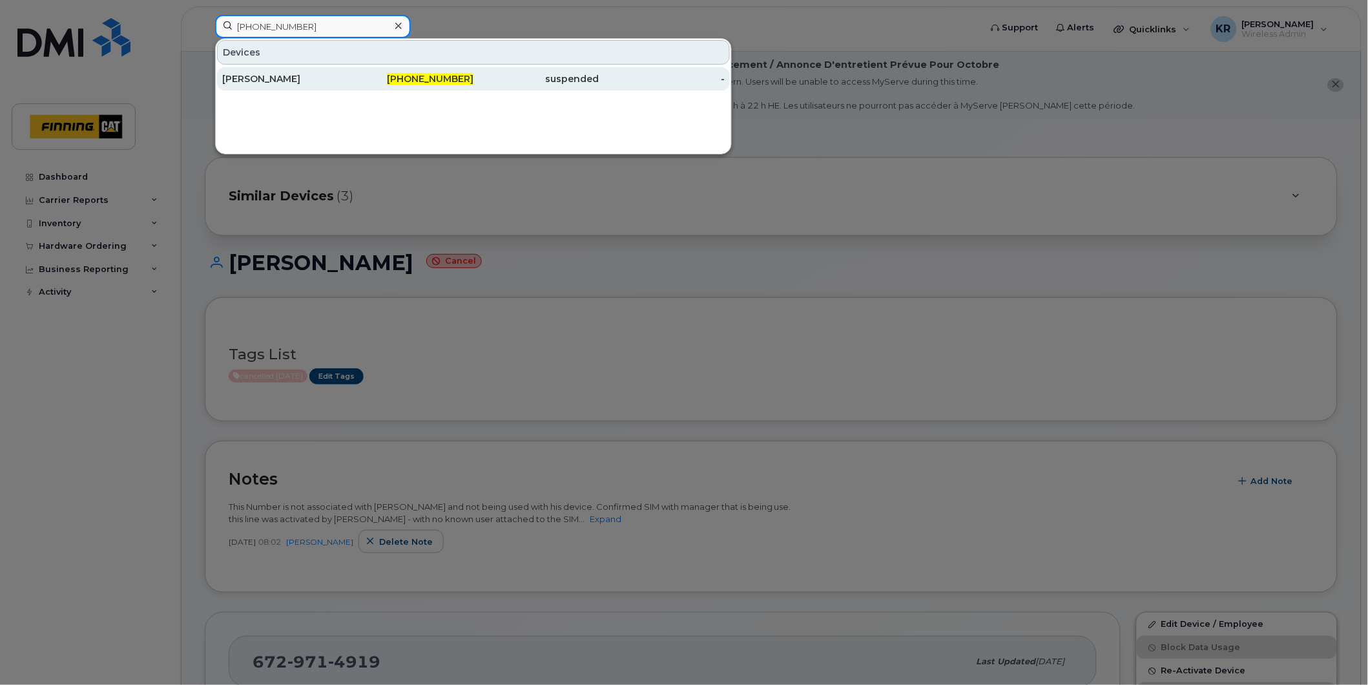
type input "587-596-9321"
click at [308, 79] on div "Dylan Beaupre" at bounding box center [285, 78] width 126 height 13
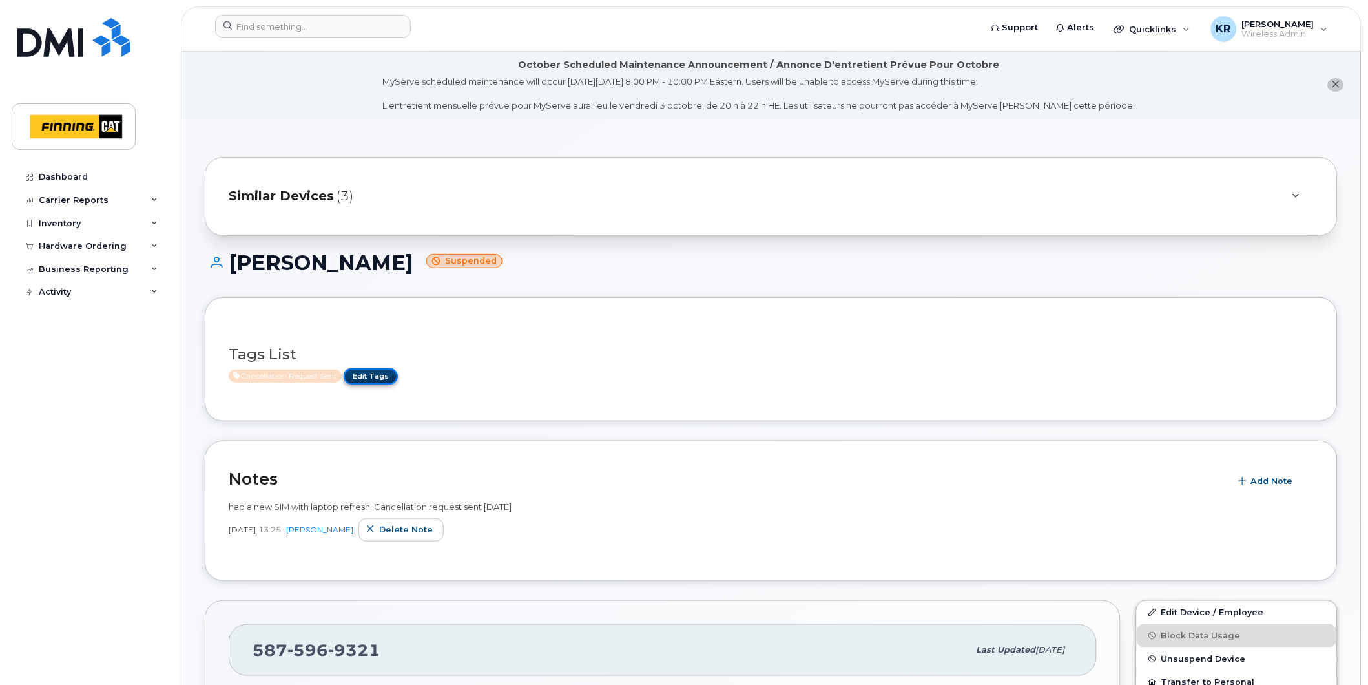
click at [377, 379] on link "Edit Tags" at bounding box center [371, 376] width 54 height 16
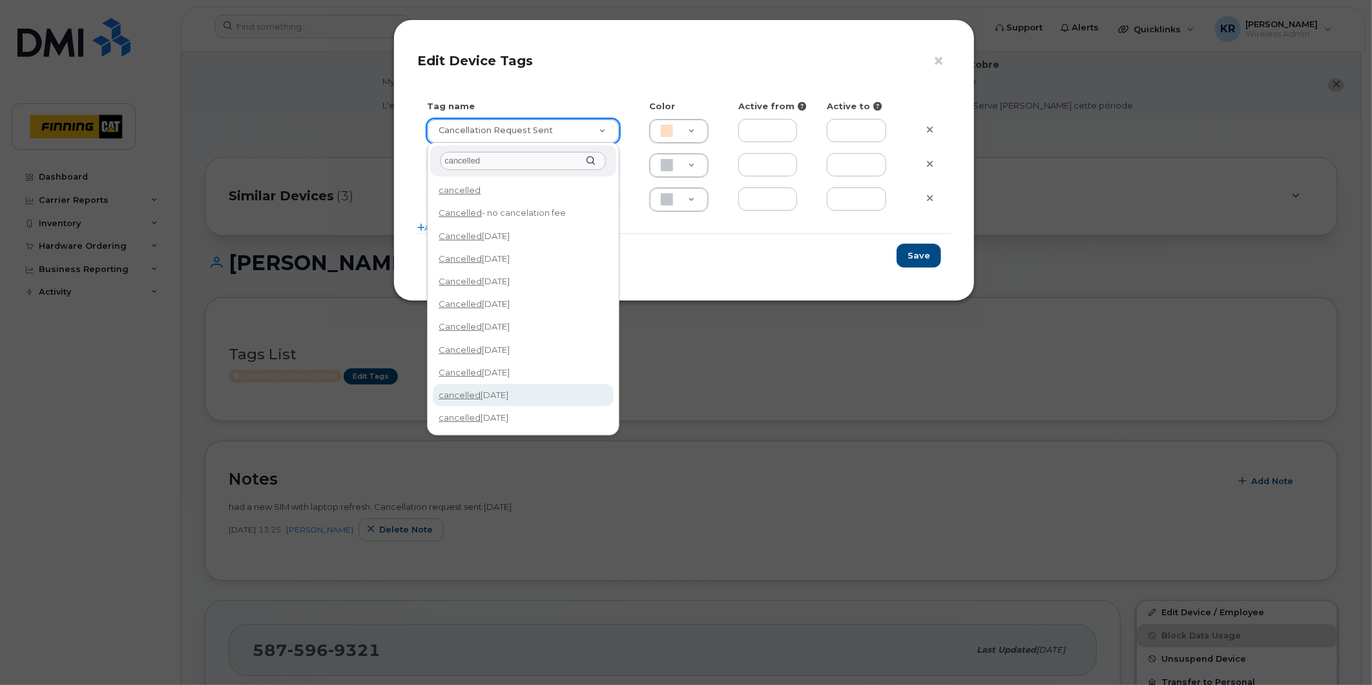
type input "cancelled"
type input "cancelled [DATE]"
type input "F8C6C8"
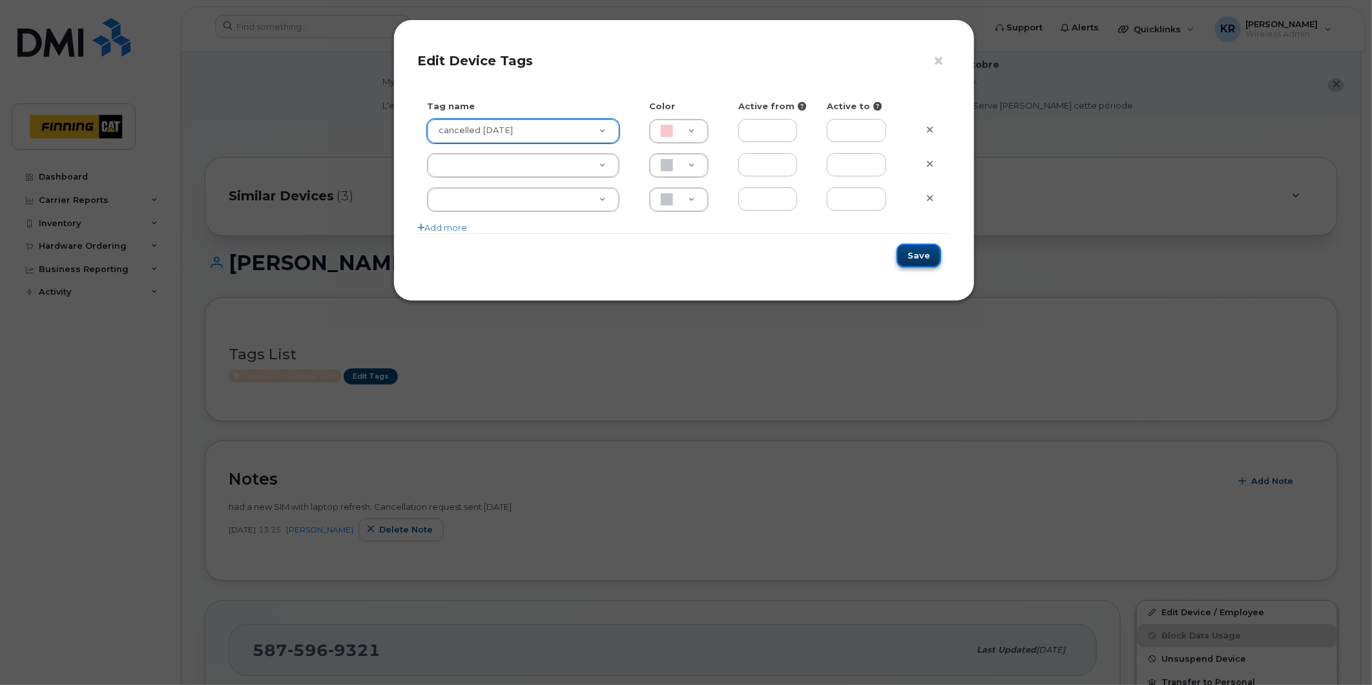
click at [923, 260] on button "Save" at bounding box center [919, 256] width 45 height 24
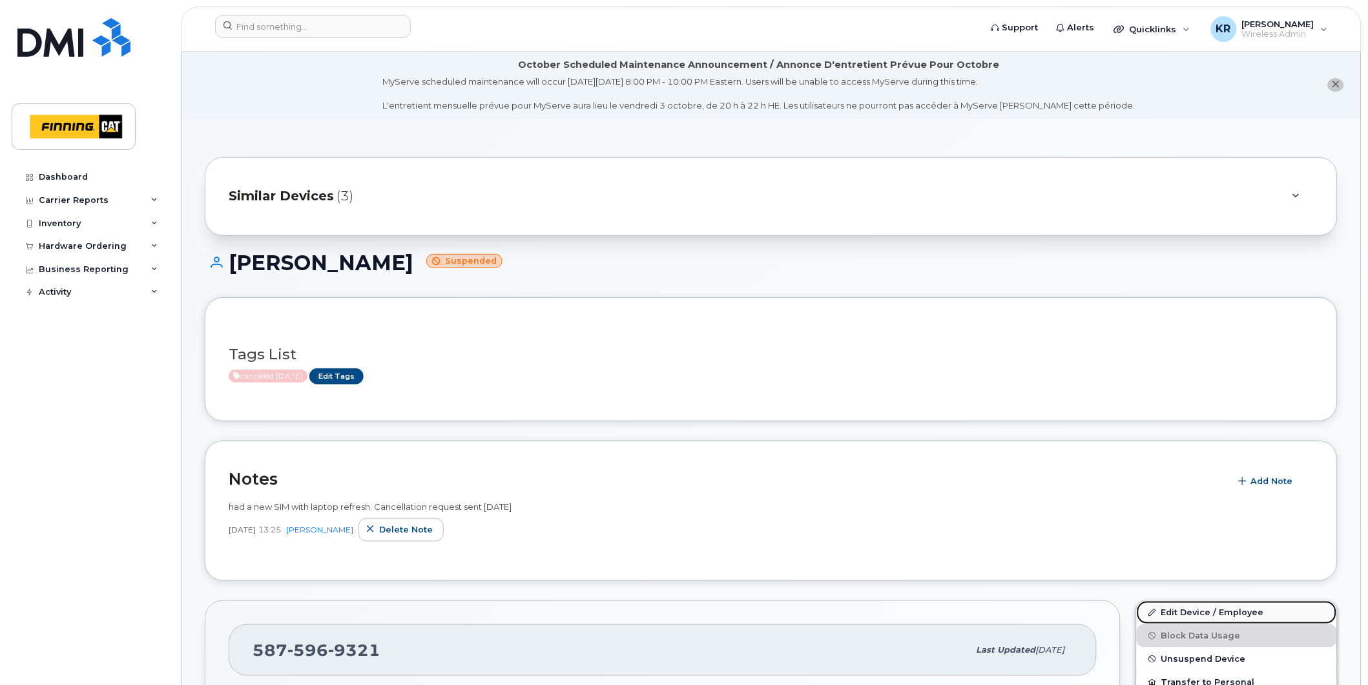
click at [1188, 609] on link "Edit Device / Employee" at bounding box center [1237, 612] width 200 height 23
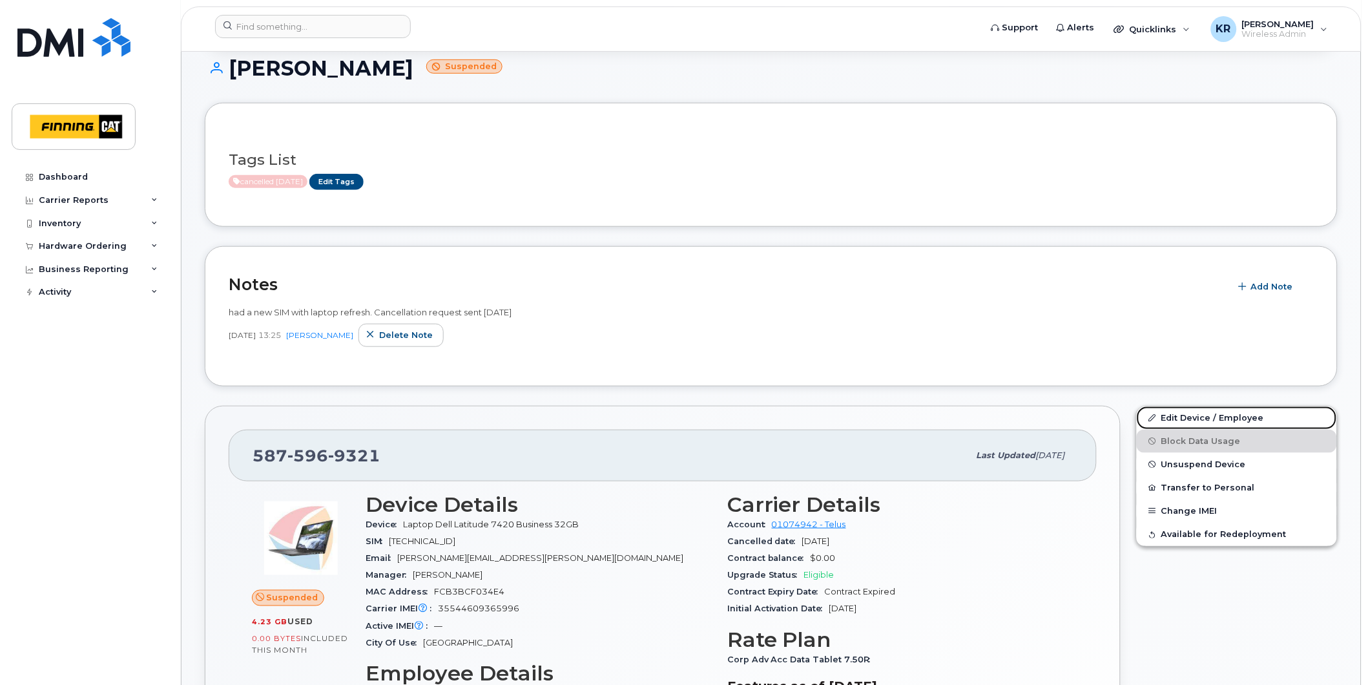
scroll to position [215, 0]
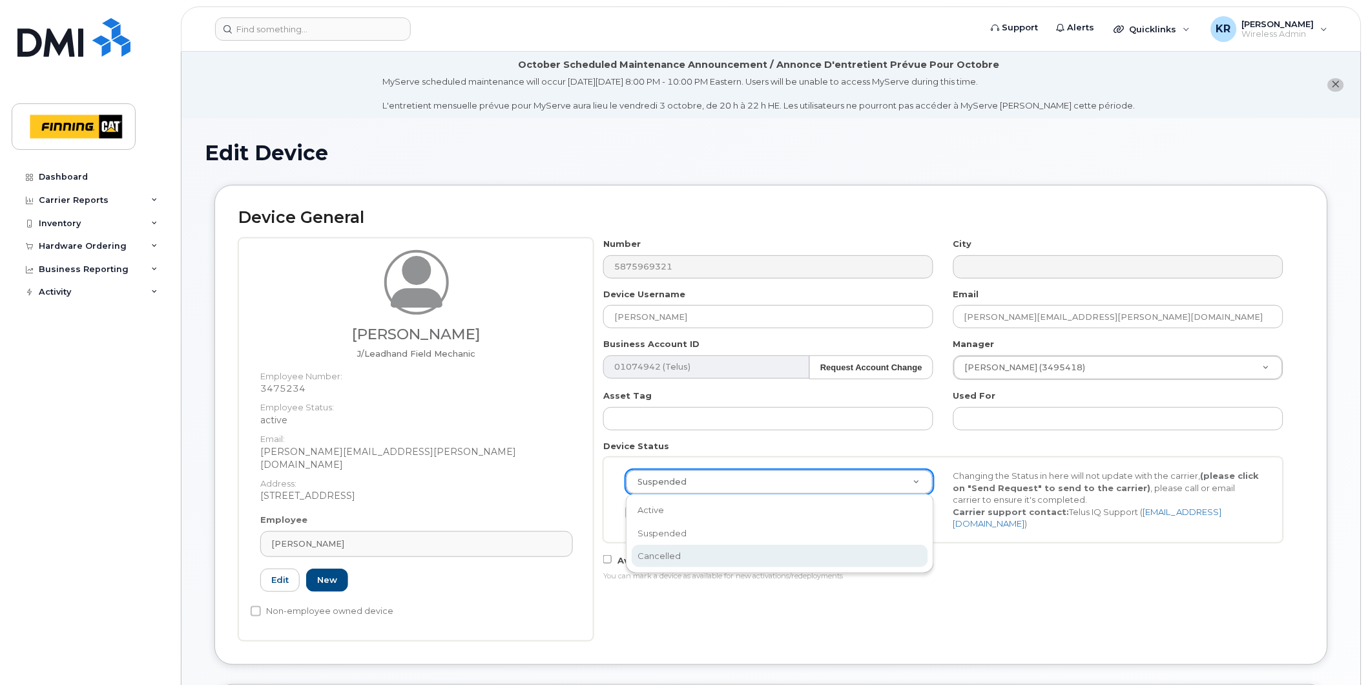
select select "cancelled"
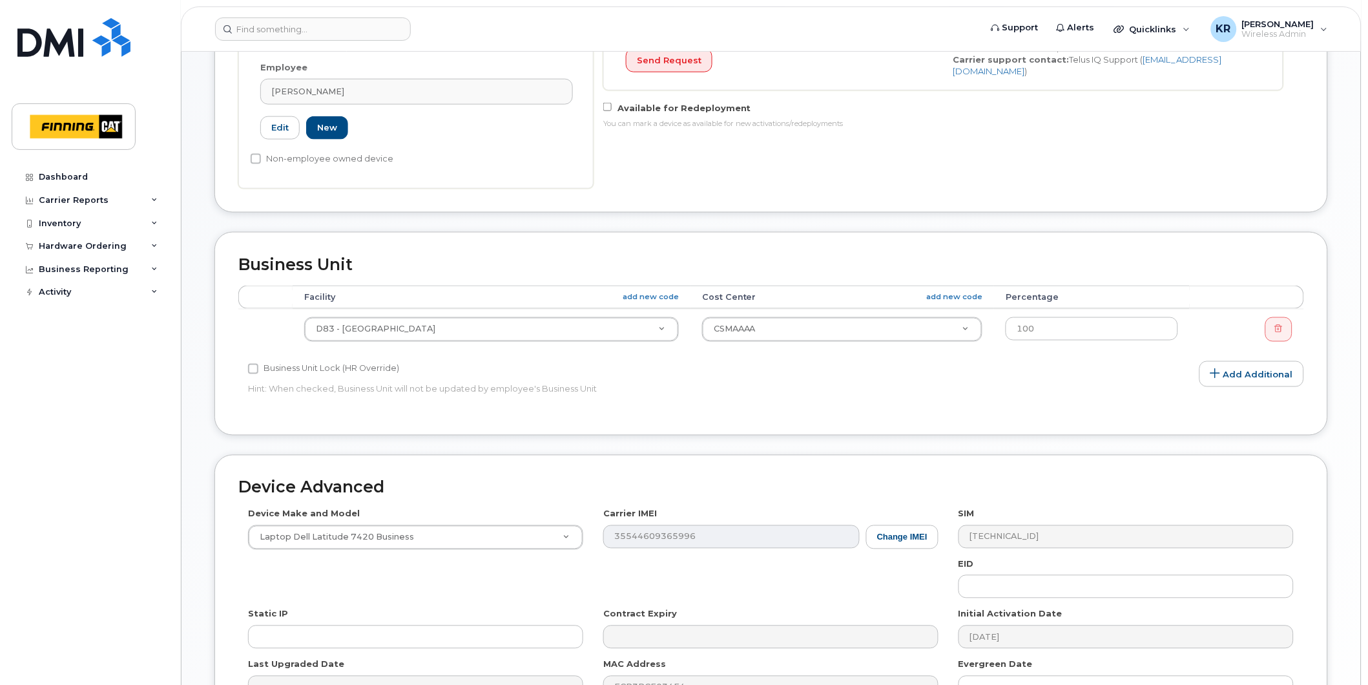
scroll to position [646, 0]
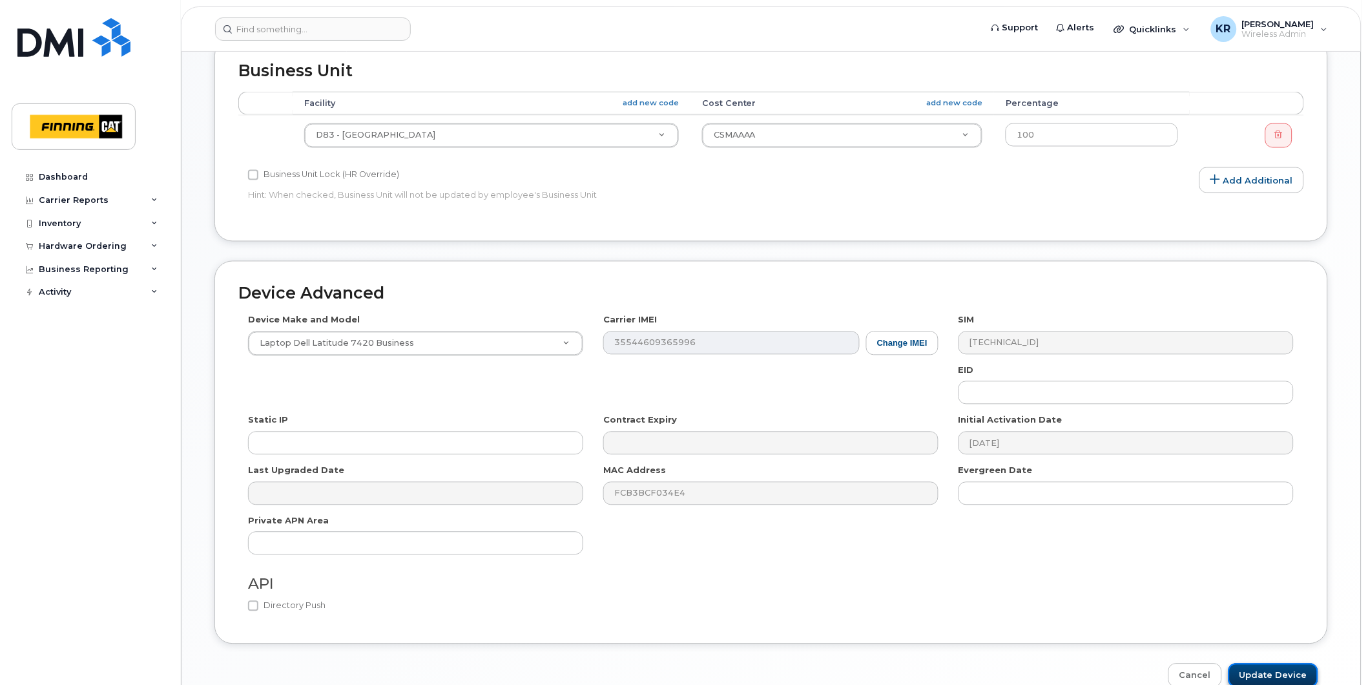
click at [1251, 667] on input "Update Device" at bounding box center [1274, 676] width 90 height 24
type input "Saving..."
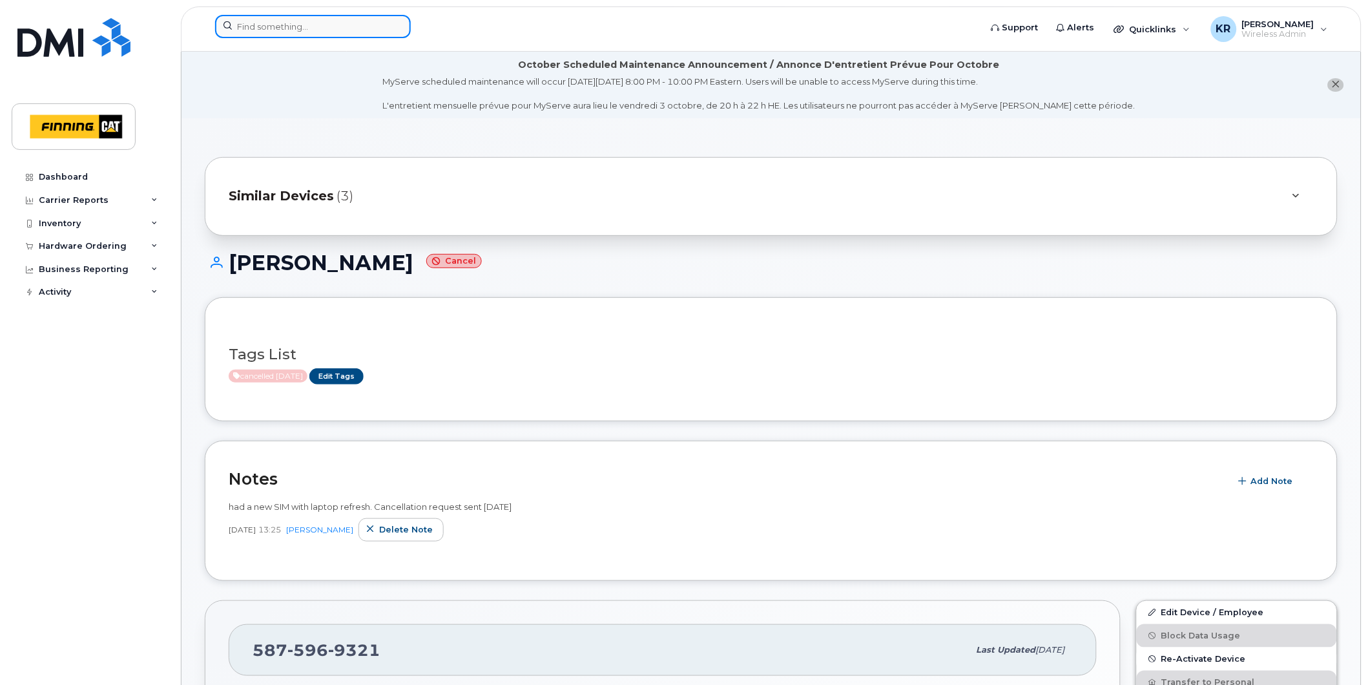
click at [323, 23] on input at bounding box center [313, 26] width 196 height 23
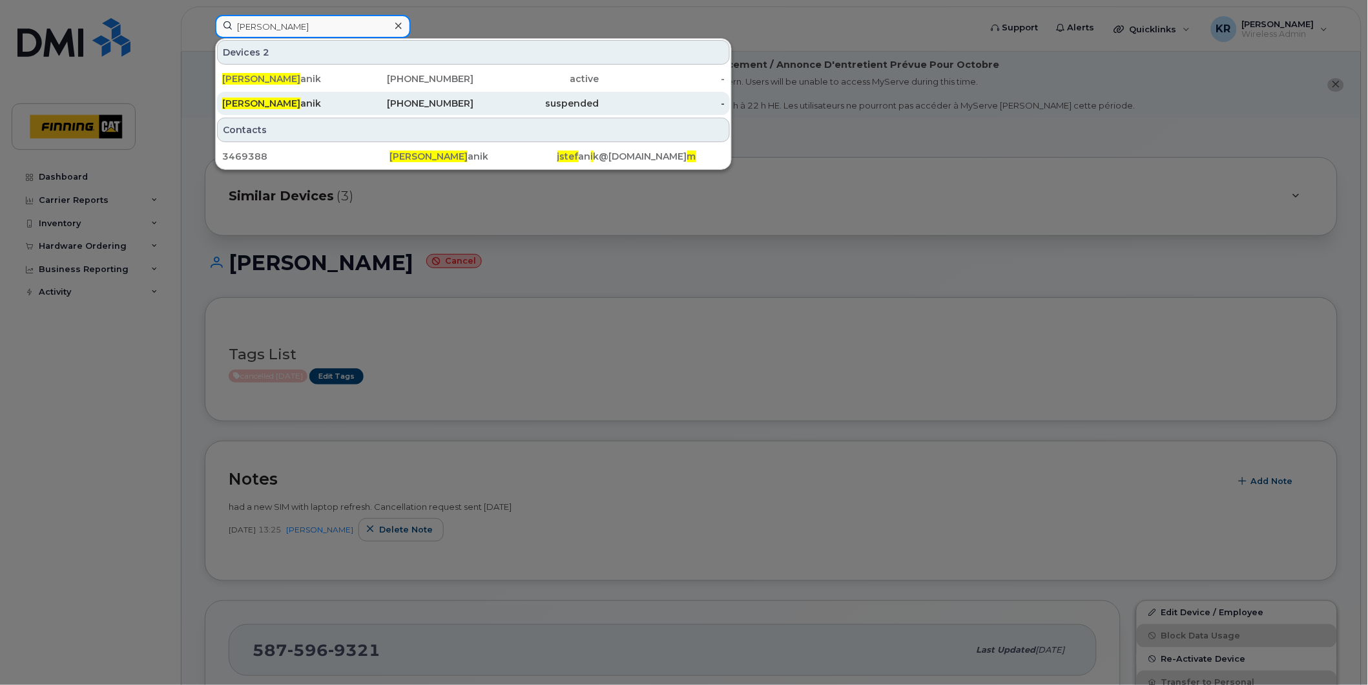
type input "[PERSON_NAME]"
click at [443, 101] on div "[PHONE_NUMBER]" at bounding box center [411, 103] width 126 height 13
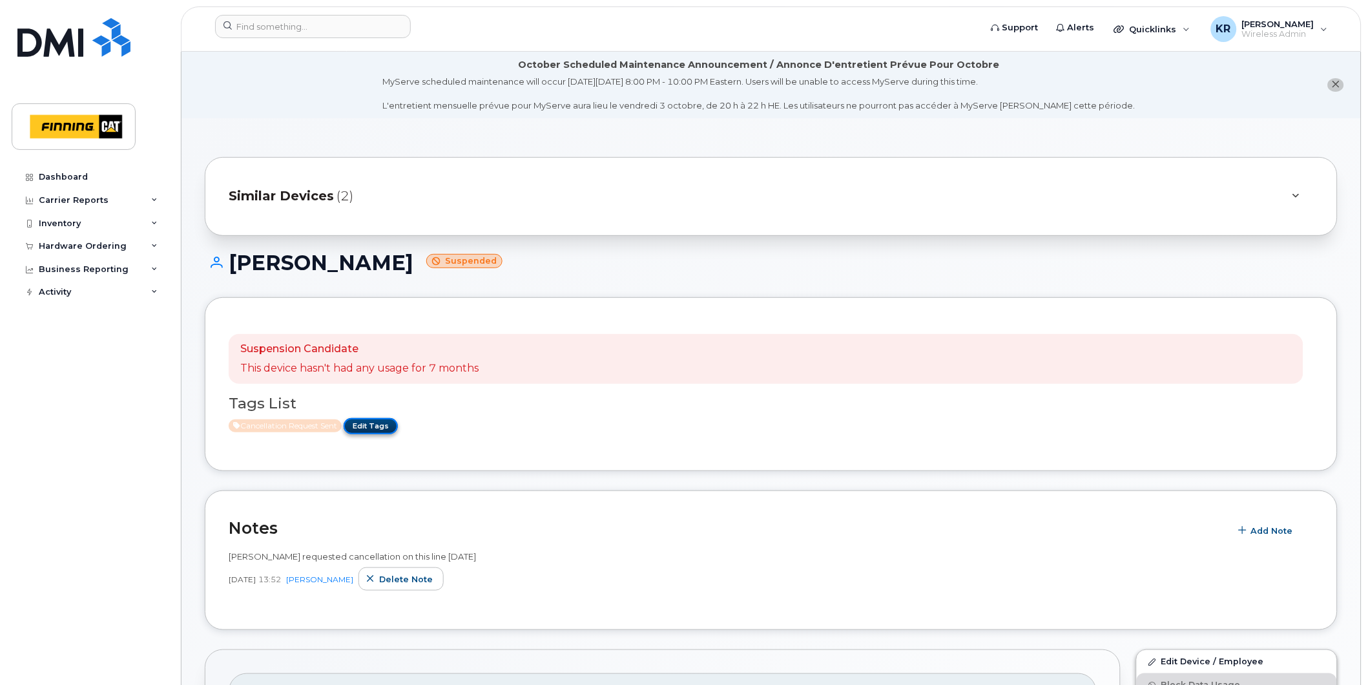
click at [376, 425] on link "Edit Tags" at bounding box center [371, 426] width 54 height 16
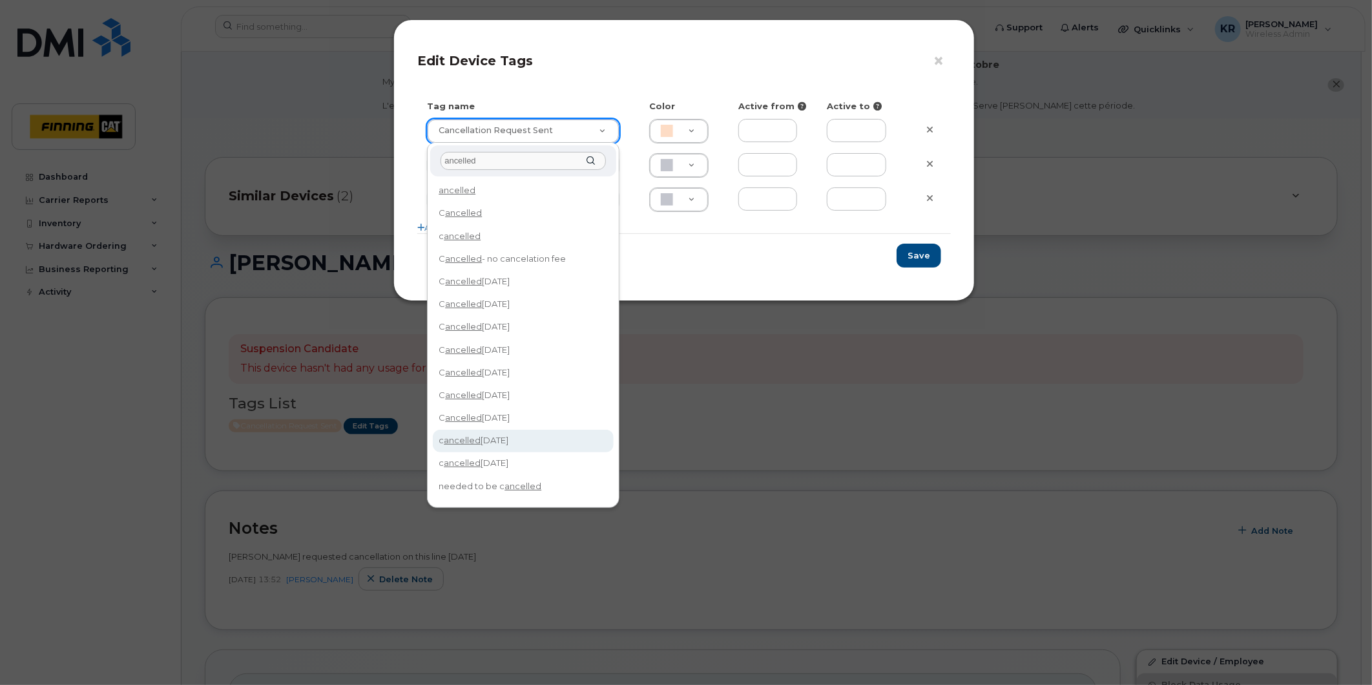
type input "ancelled"
type input "cancelled [DATE]"
type input "F8C6C8"
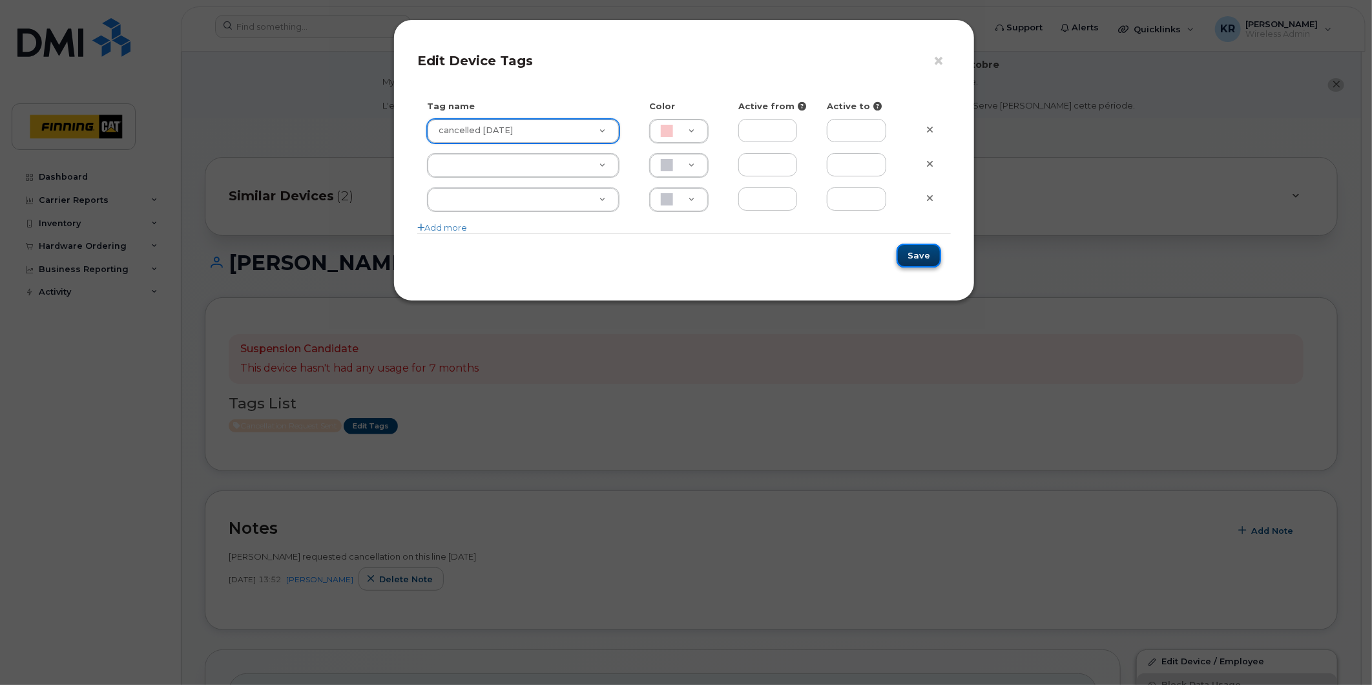
click at [931, 257] on button "Save" at bounding box center [919, 256] width 45 height 24
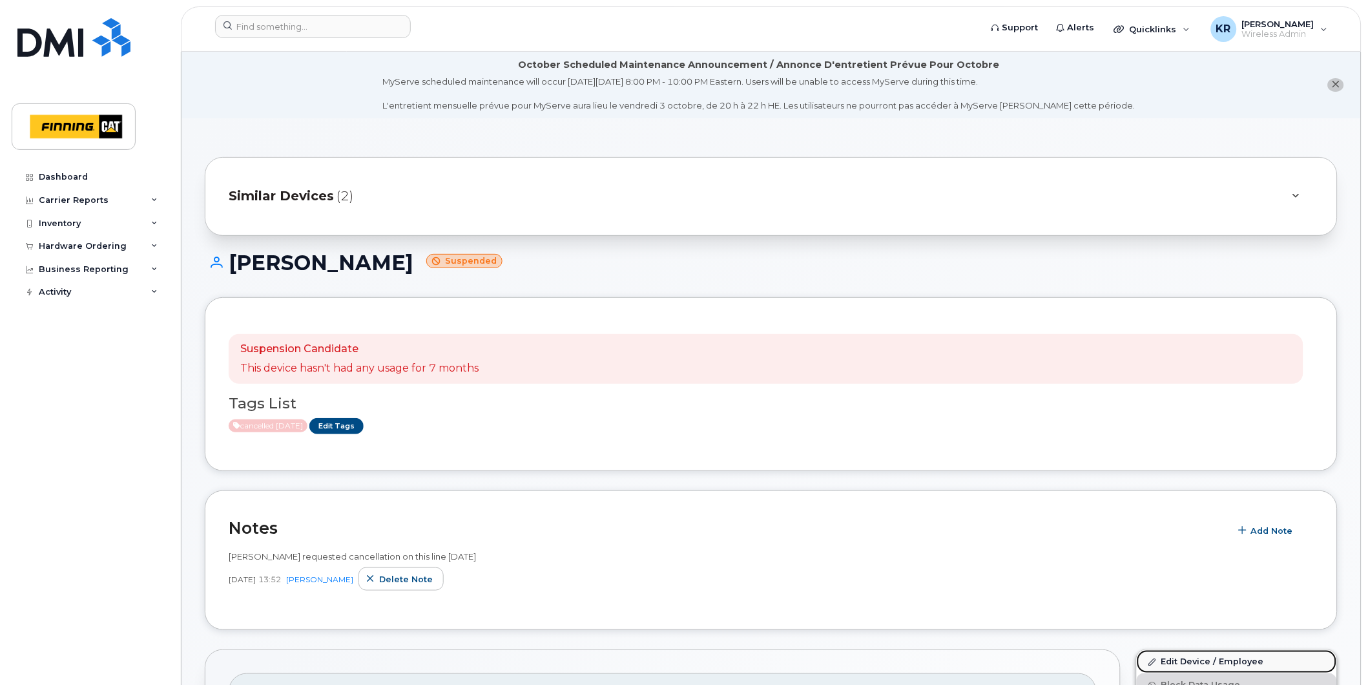
click at [1193, 660] on link "Edit Device / Employee" at bounding box center [1237, 661] width 200 height 23
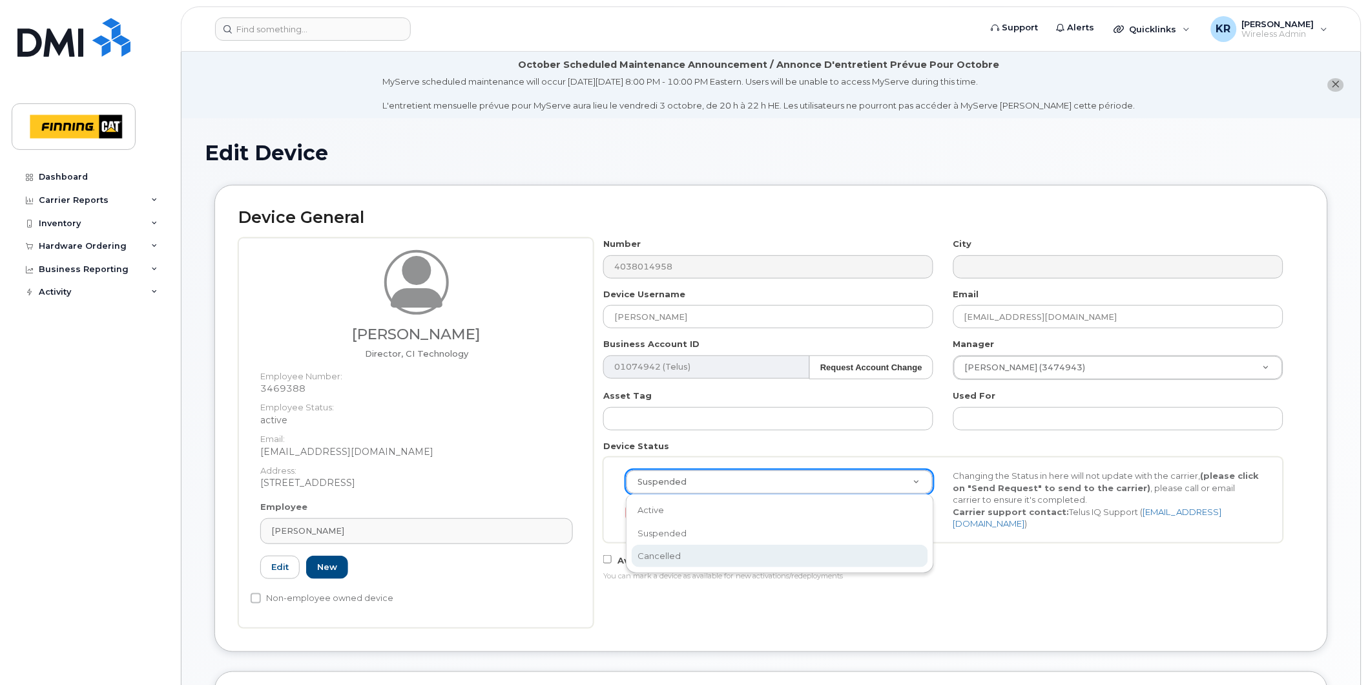
select select "cancelled"
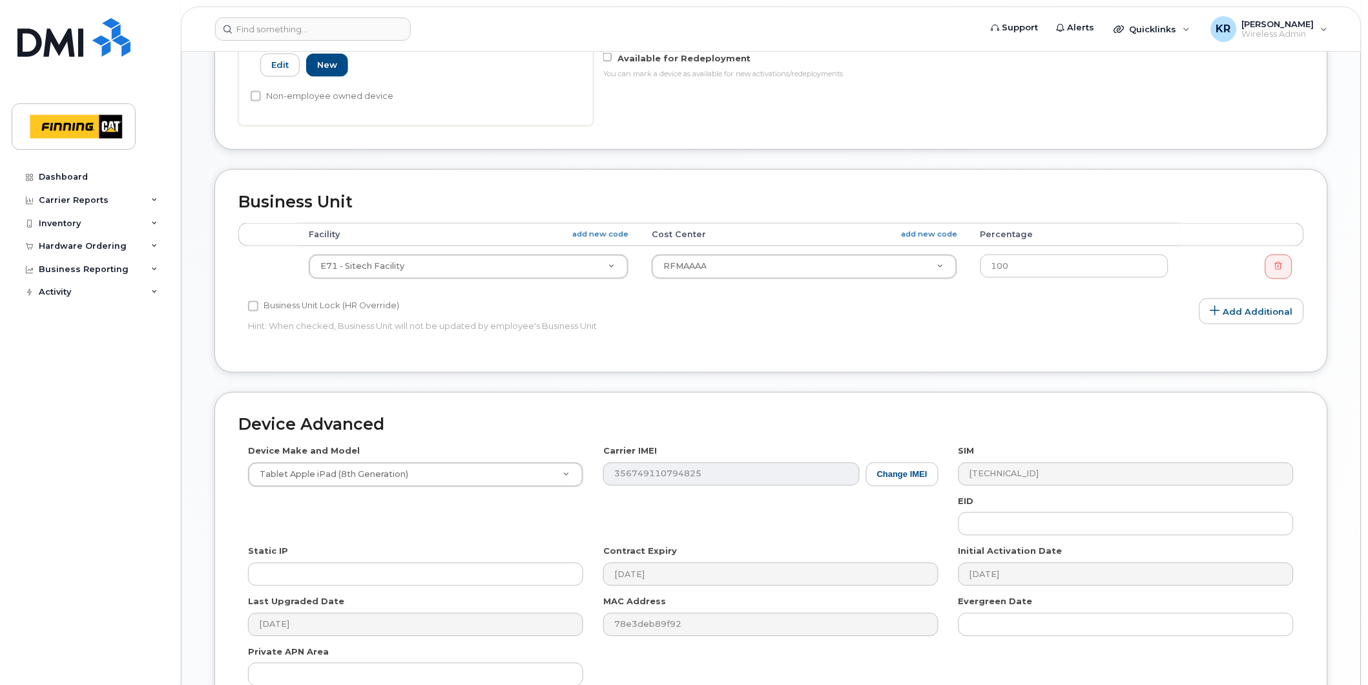
scroll to position [701, 0]
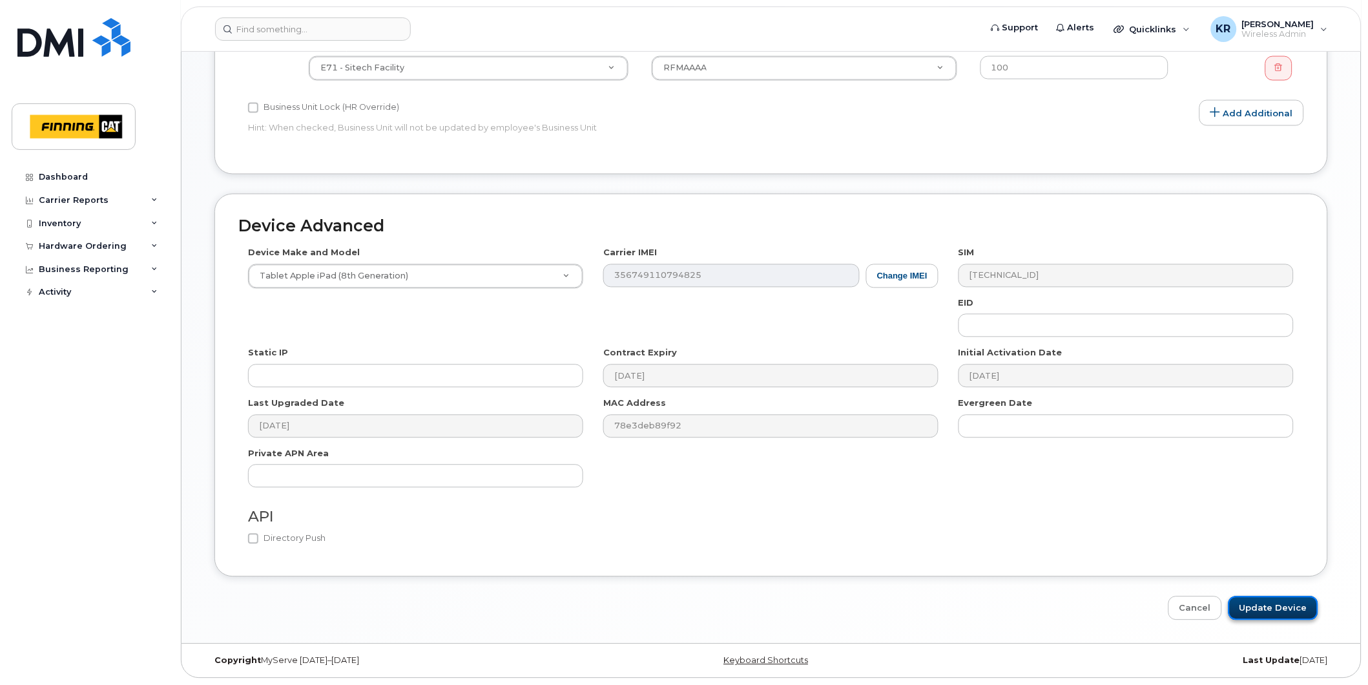
click at [1259, 616] on input "Update Device" at bounding box center [1274, 608] width 90 height 24
type input "Saving..."
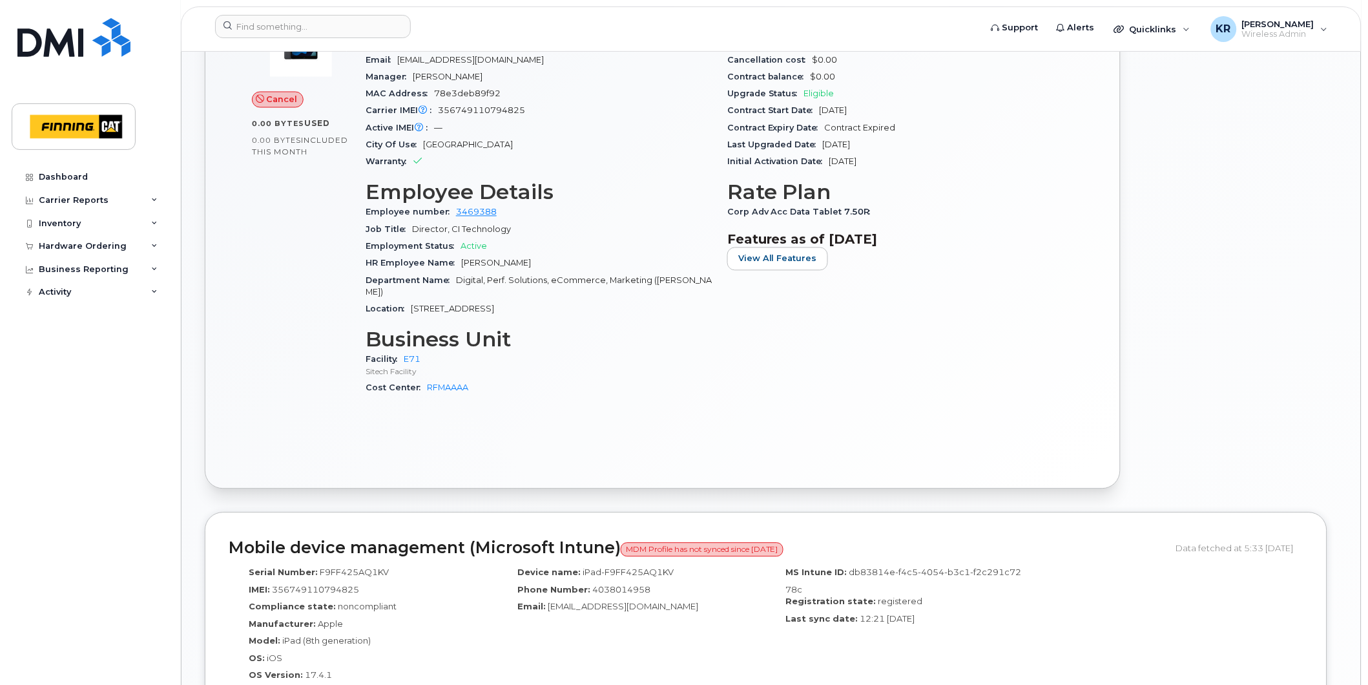
scroll to position [718, 0]
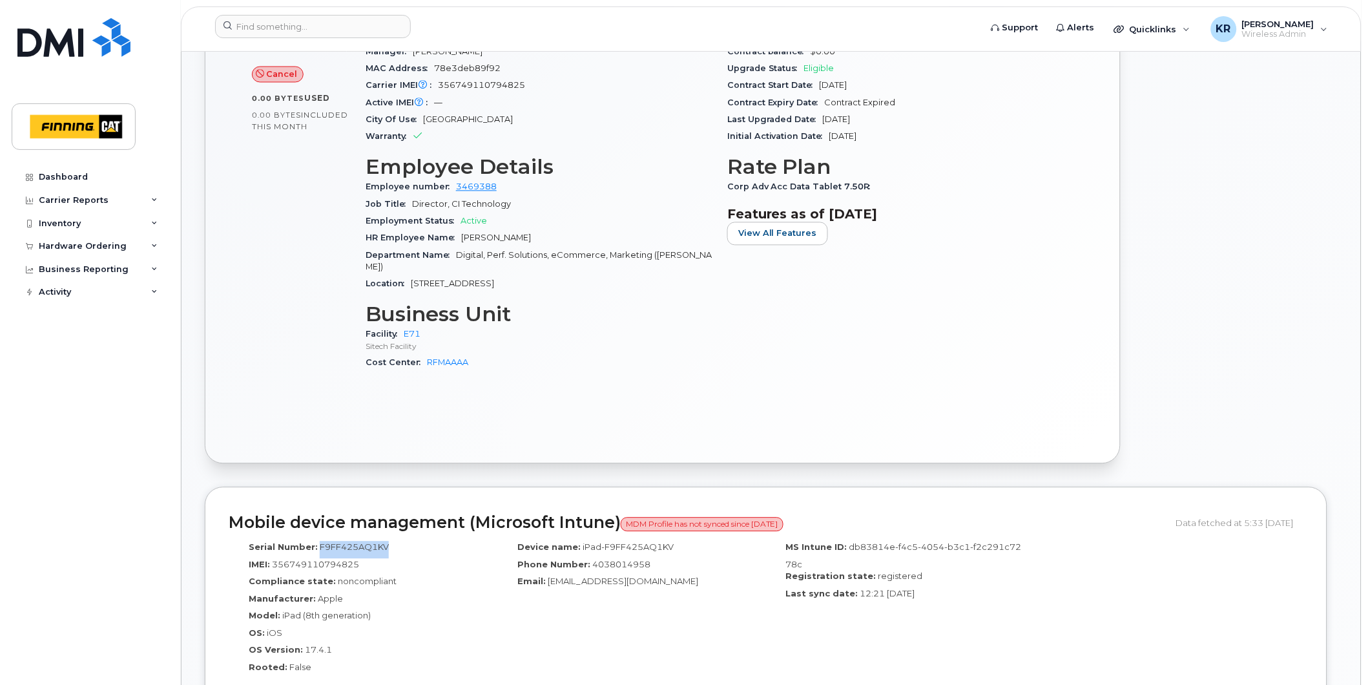
drag, startPoint x: 384, startPoint y: 548, endPoint x: 317, endPoint y: 543, distance: 67.4
click at [320, 543] on span "F9FF425AQ1KV" at bounding box center [354, 547] width 69 height 10
copy span "F9FF425AQ1KV"
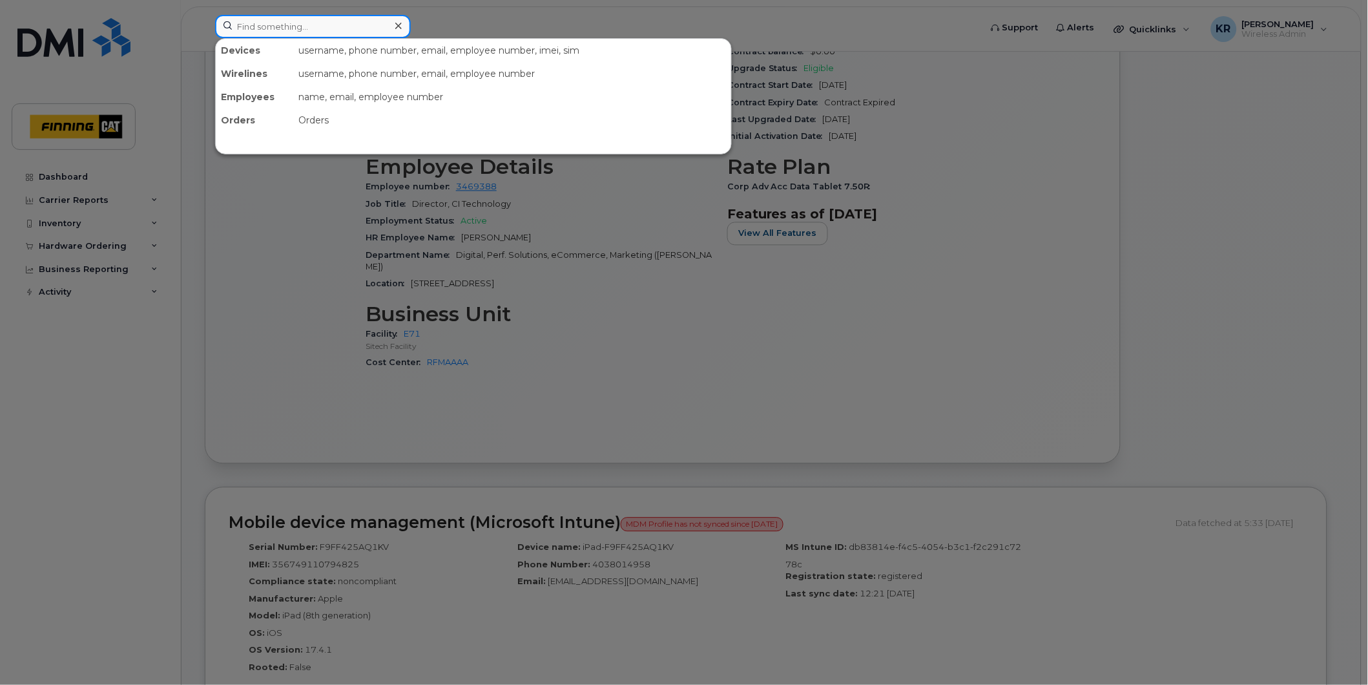
click at [318, 25] on input at bounding box center [313, 26] width 196 height 23
type input "2"
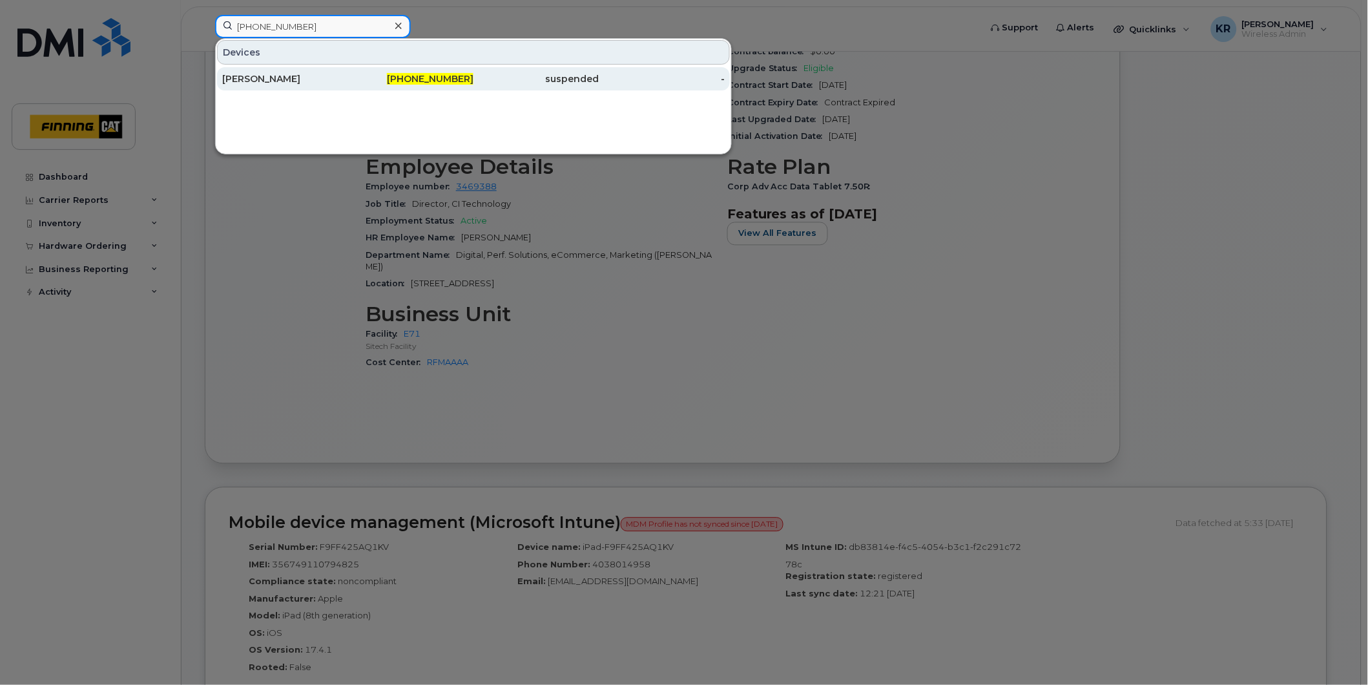
type input "587-216-2575"
click at [326, 75] on div "Kartheek Ganta" at bounding box center [285, 78] width 126 height 13
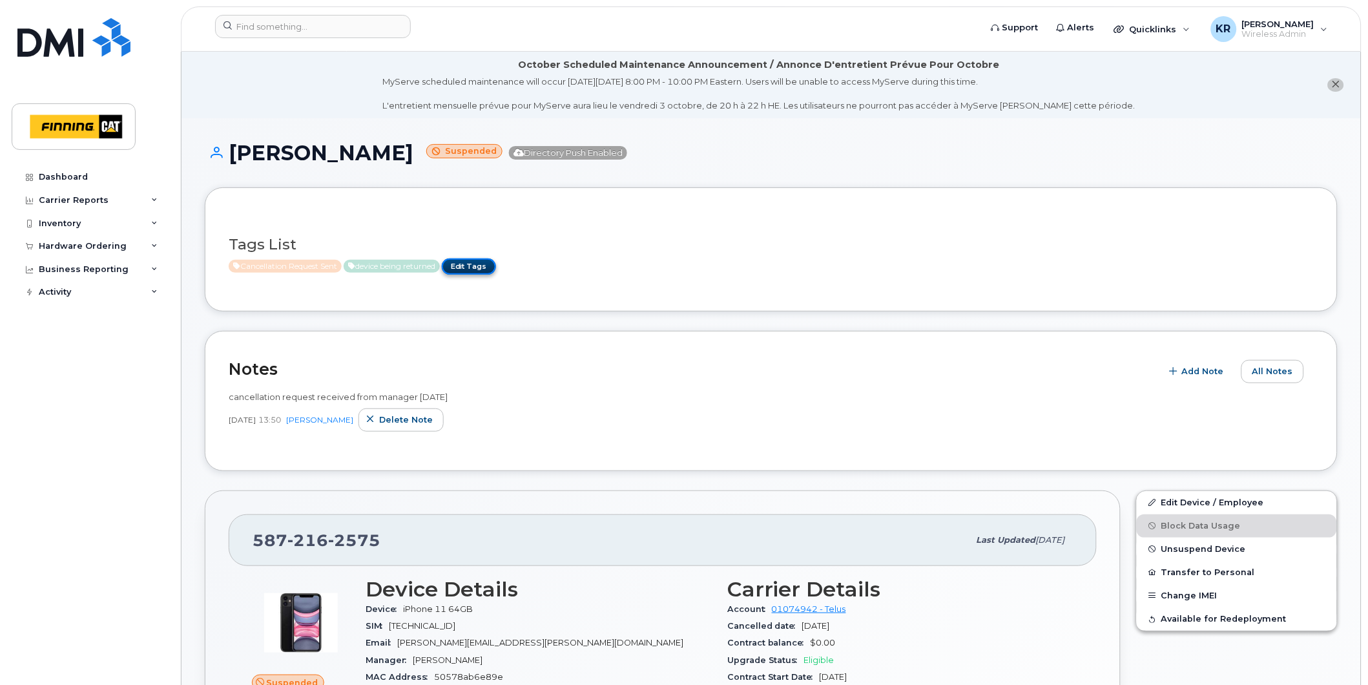
click at [483, 265] on link "Edit Tags" at bounding box center [469, 266] width 54 height 16
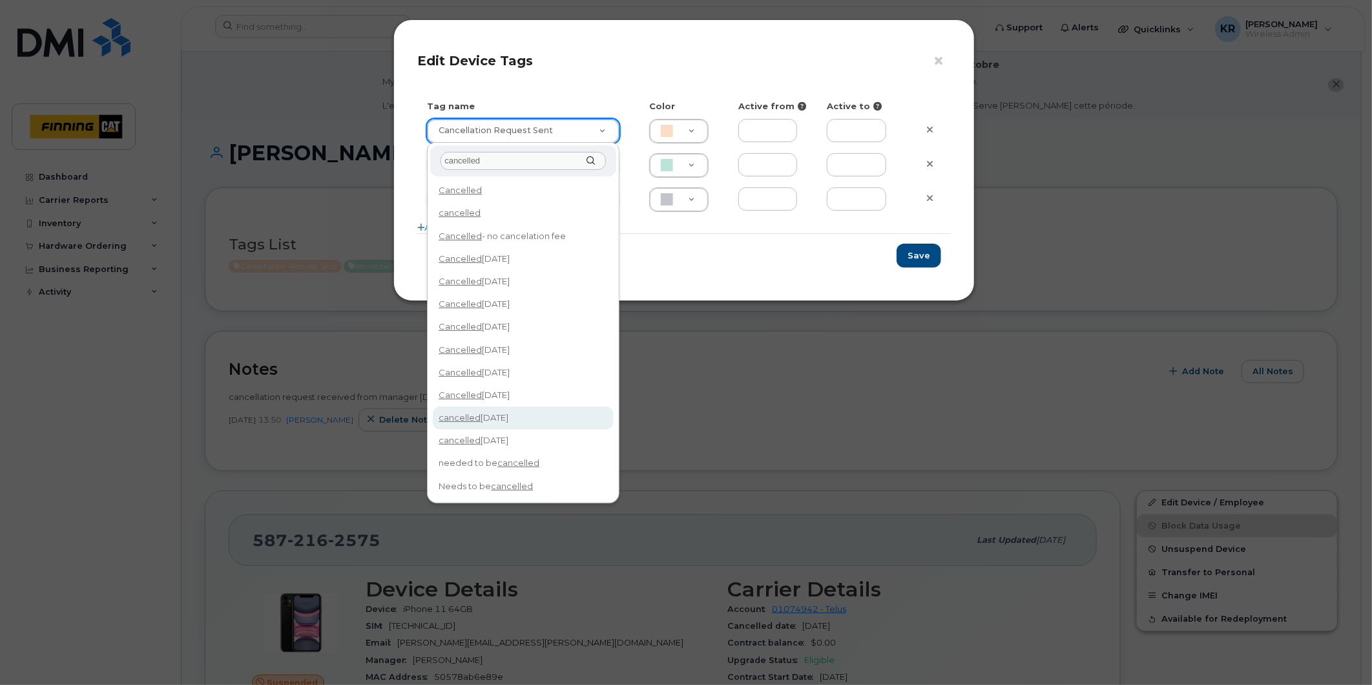
type input "cancelled"
type input "cancelled [DATE]"
type input "F8C6C8"
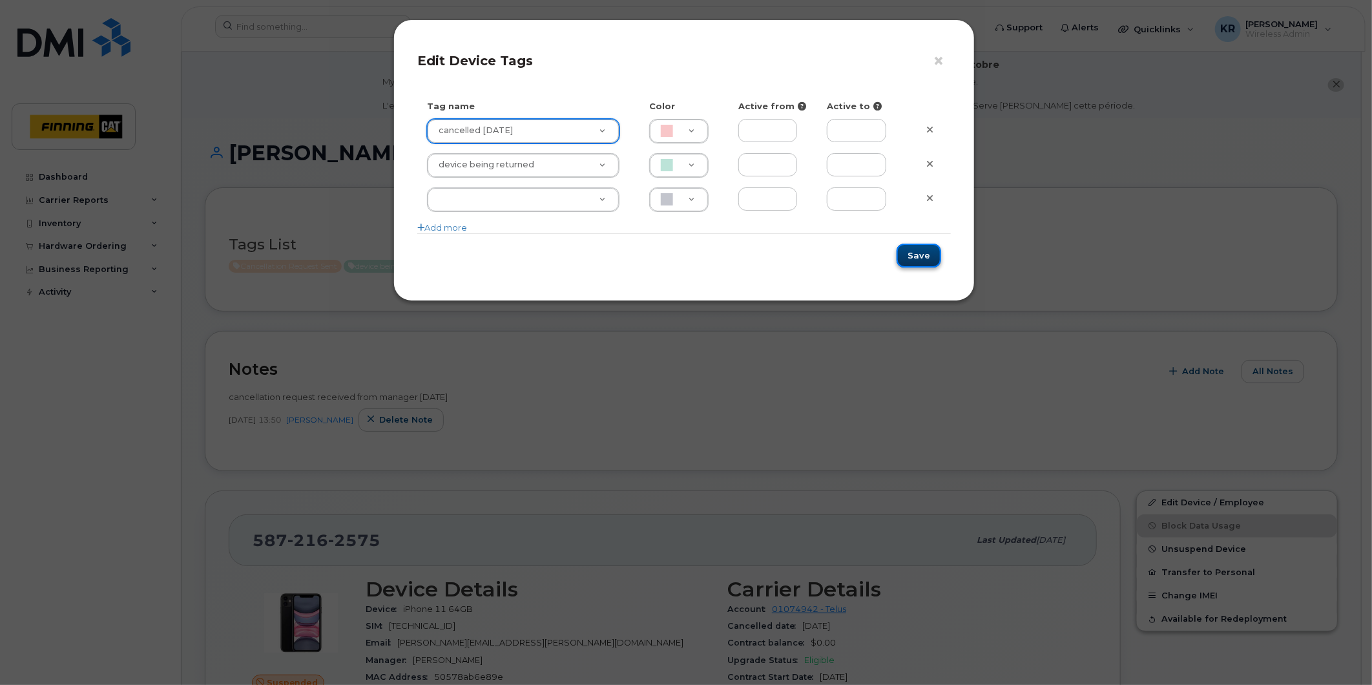
click at [932, 250] on button "Save" at bounding box center [919, 256] width 45 height 24
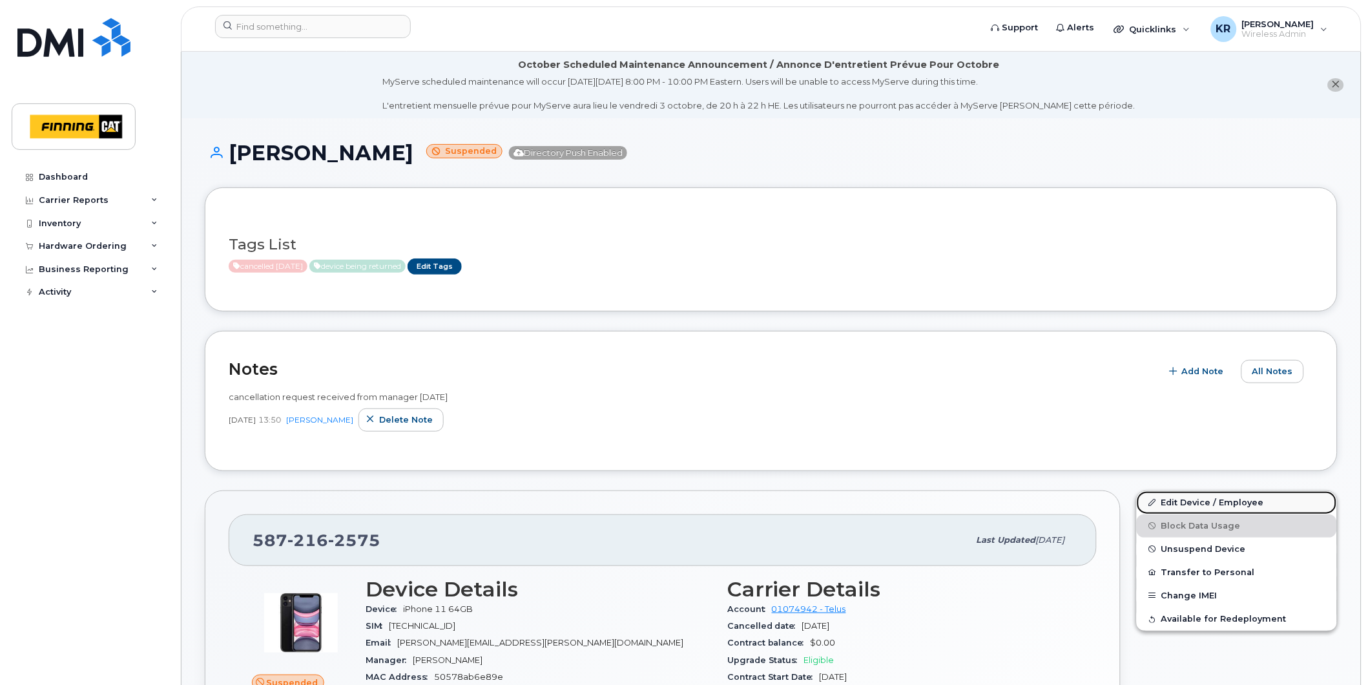
click at [1194, 507] on link "Edit Device / Employee" at bounding box center [1237, 502] width 200 height 23
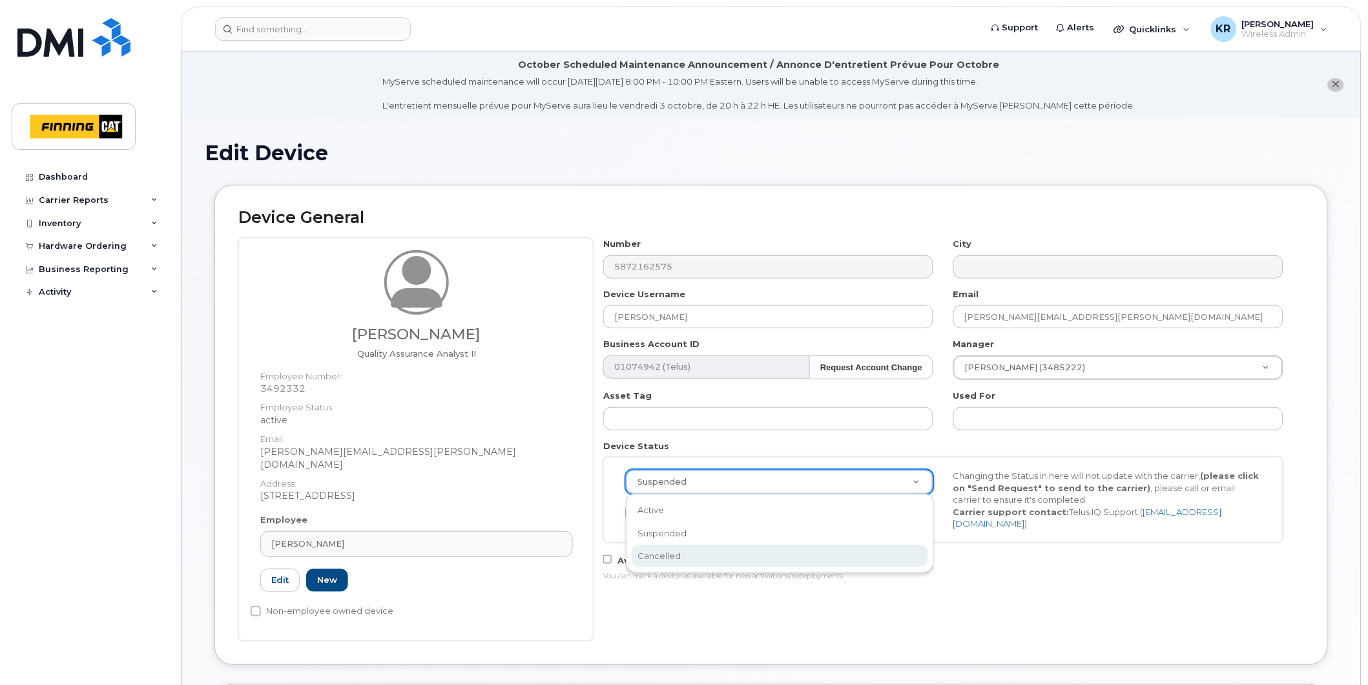
select select "cancelled"
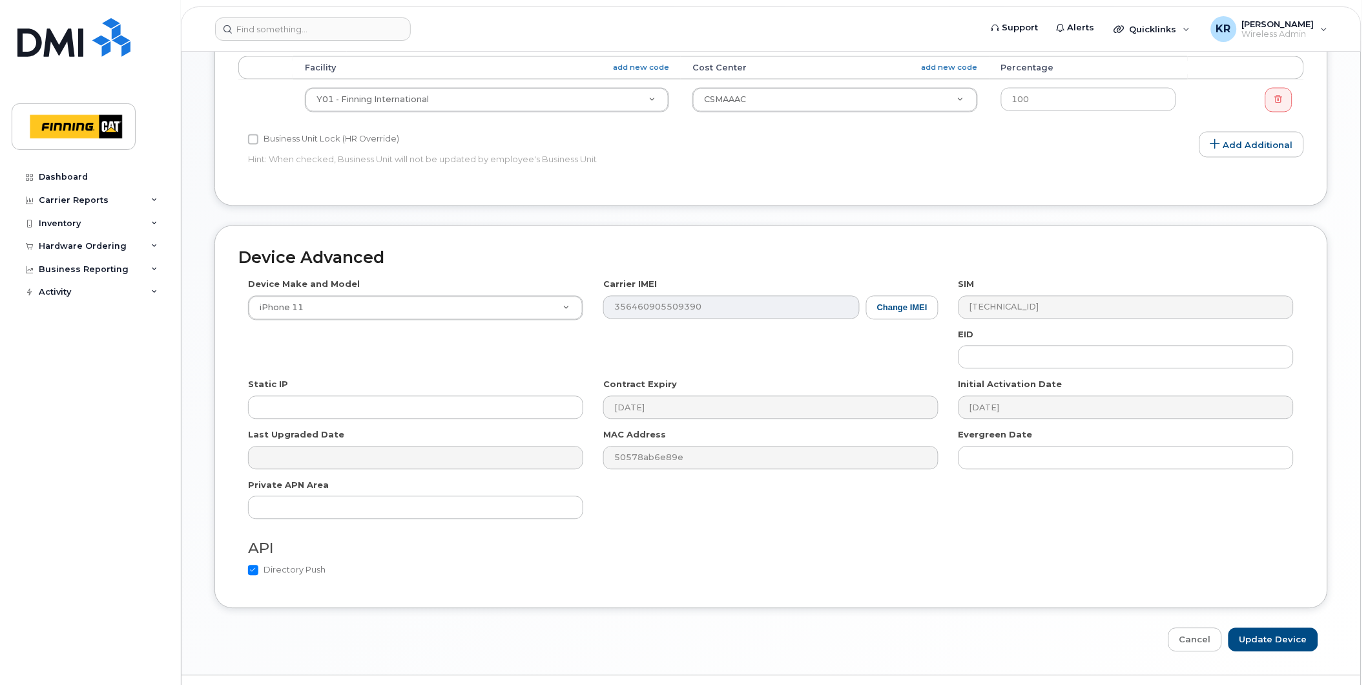
scroll to position [701, 0]
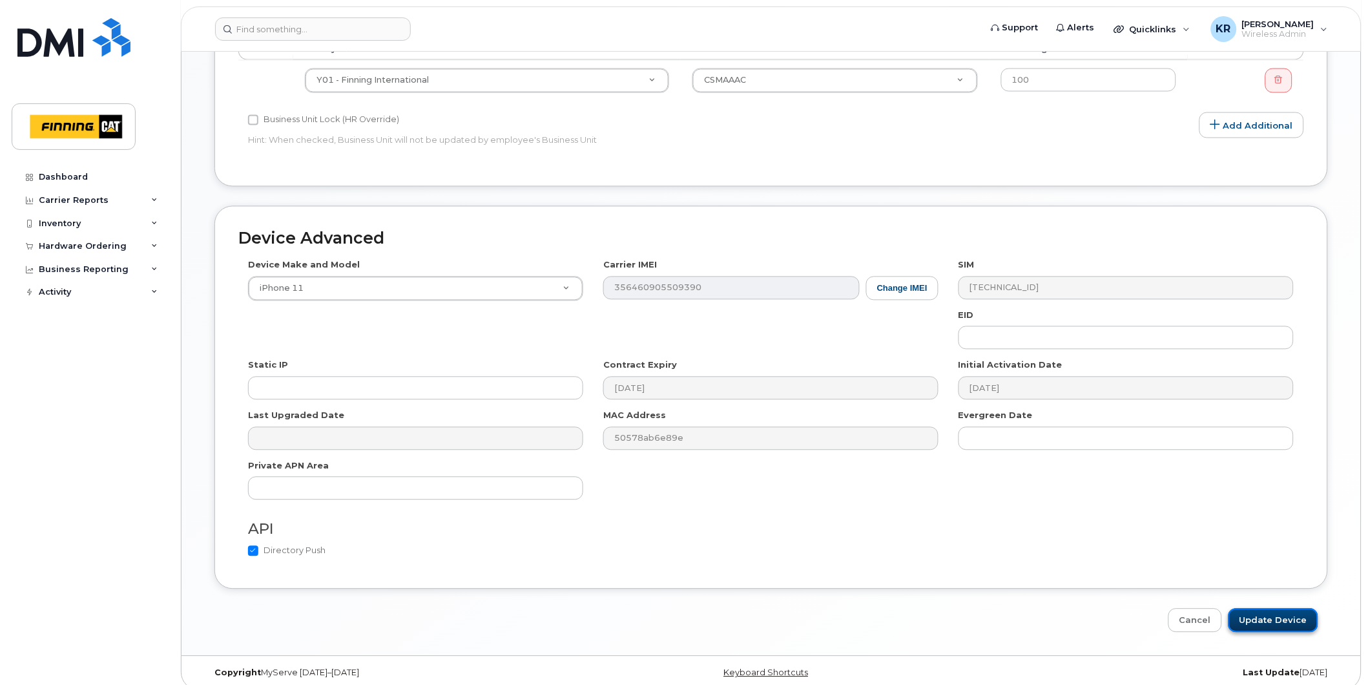
click at [1270, 611] on input "Update Device" at bounding box center [1274, 621] width 90 height 24
type input "Saving..."
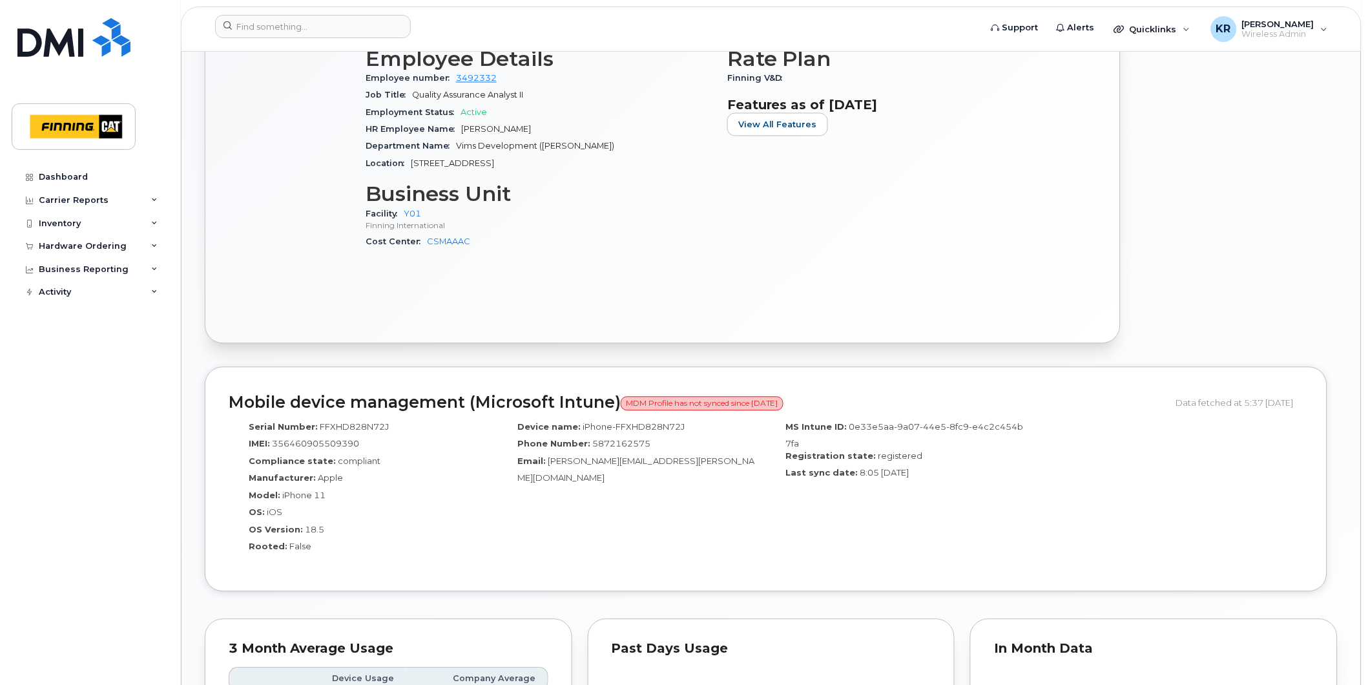
scroll to position [718, 0]
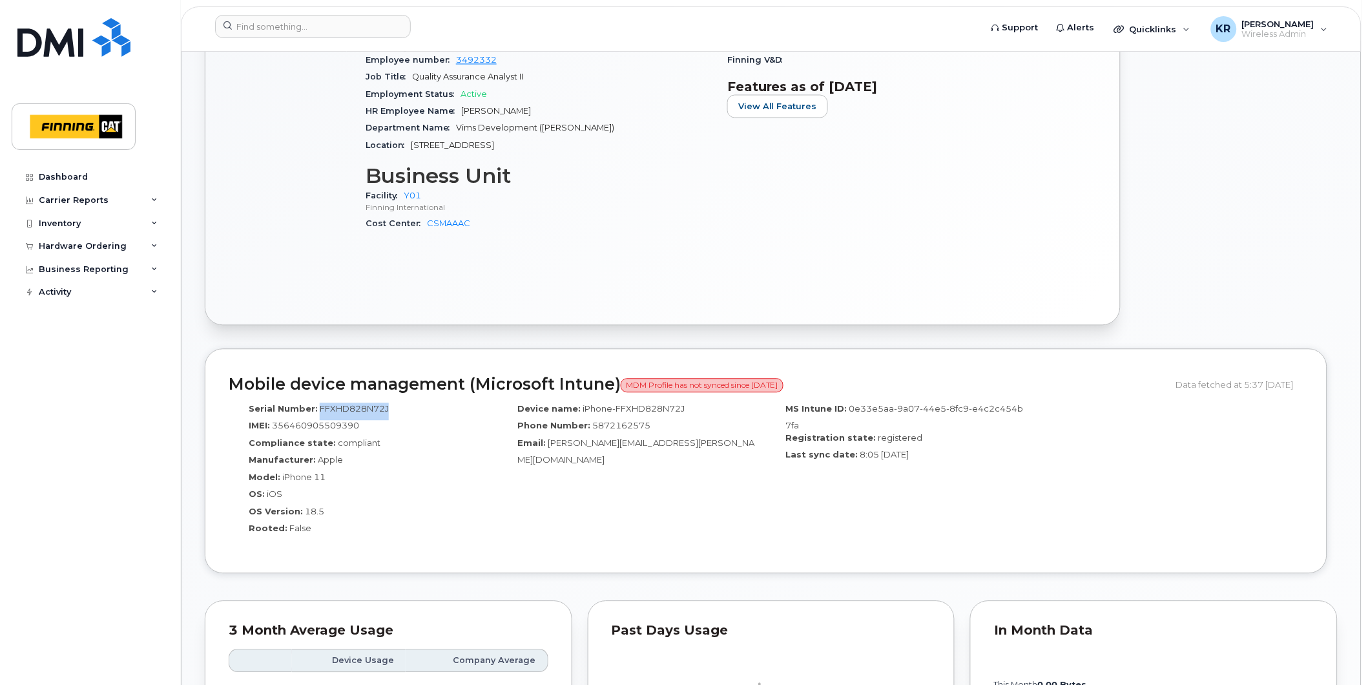
drag, startPoint x: 386, startPoint y: 410, endPoint x: 319, endPoint y: 402, distance: 68.4
click at [319, 402] on div "Serial Number: FFXHD828N72J IMEI: 356460905509390 Compliance state: compliant M…" at bounding box center [363, 473] width 269 height 153
copy span "FFXHD828N72J"
click at [307, 23] on input at bounding box center [313, 26] width 196 height 23
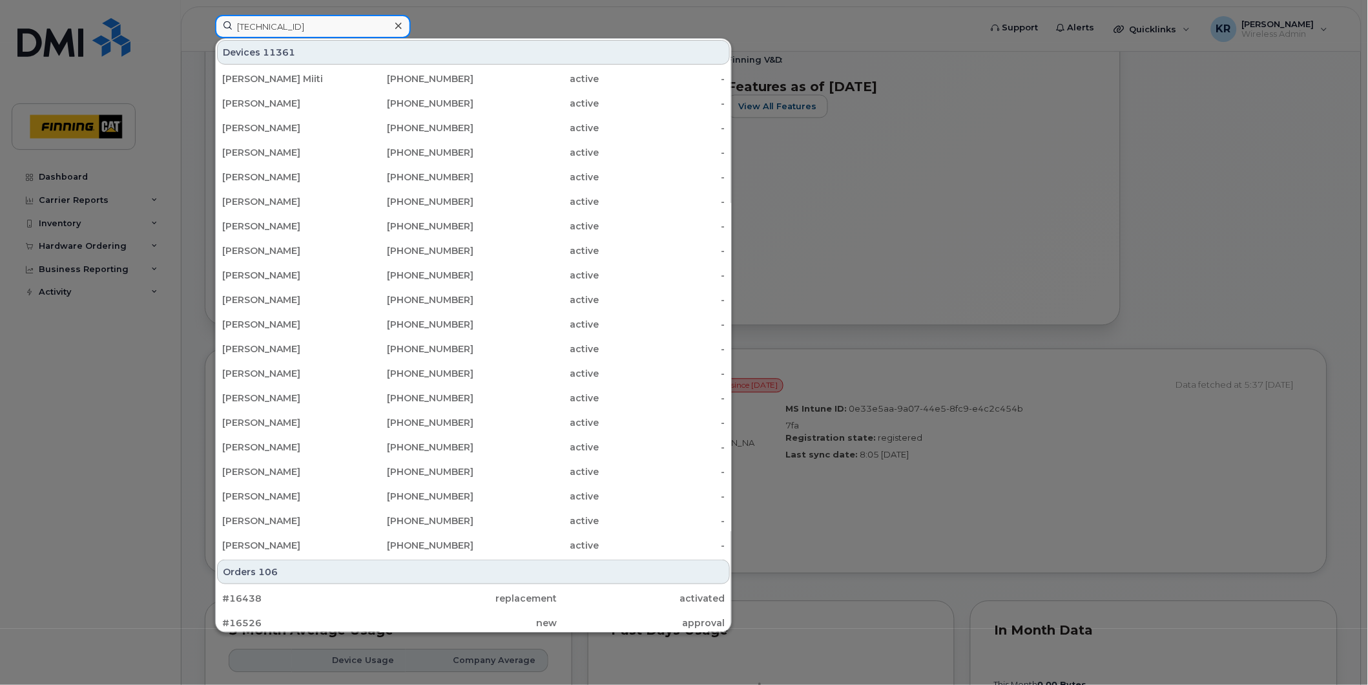
type input "8912230100137158513"
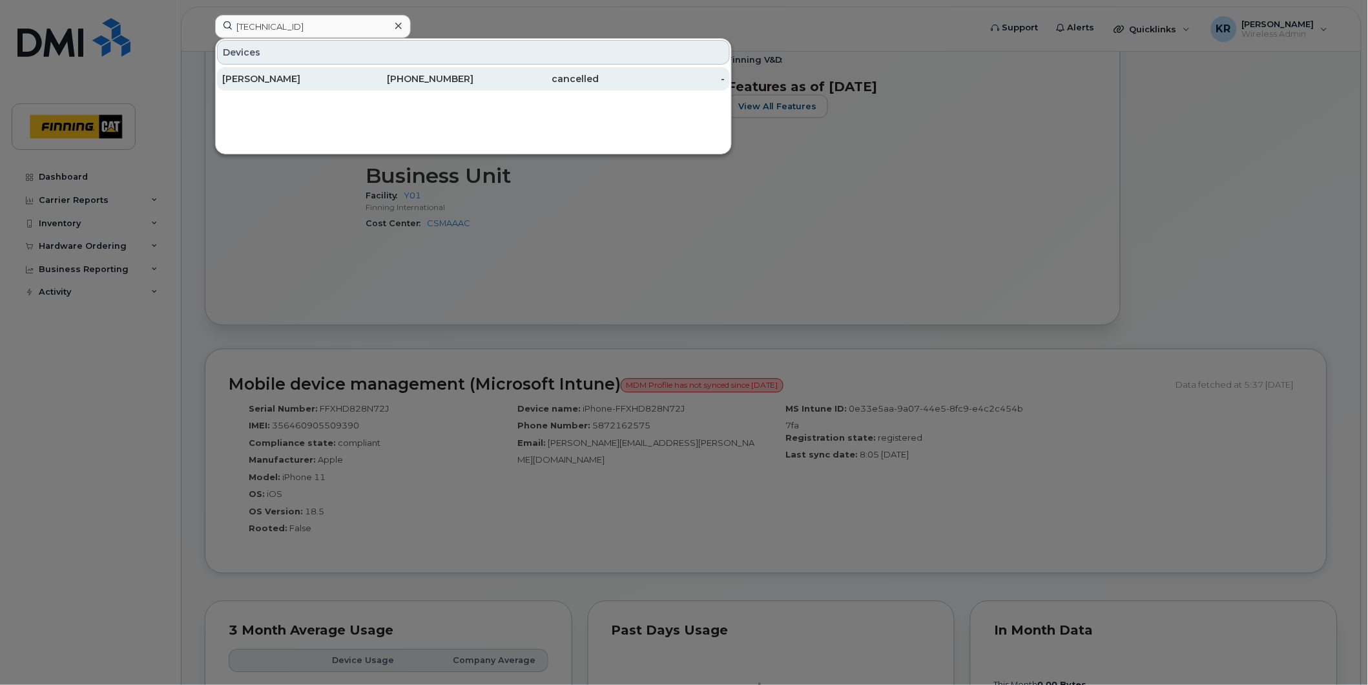
click at [495, 80] on div "cancelled" at bounding box center [537, 78] width 126 height 13
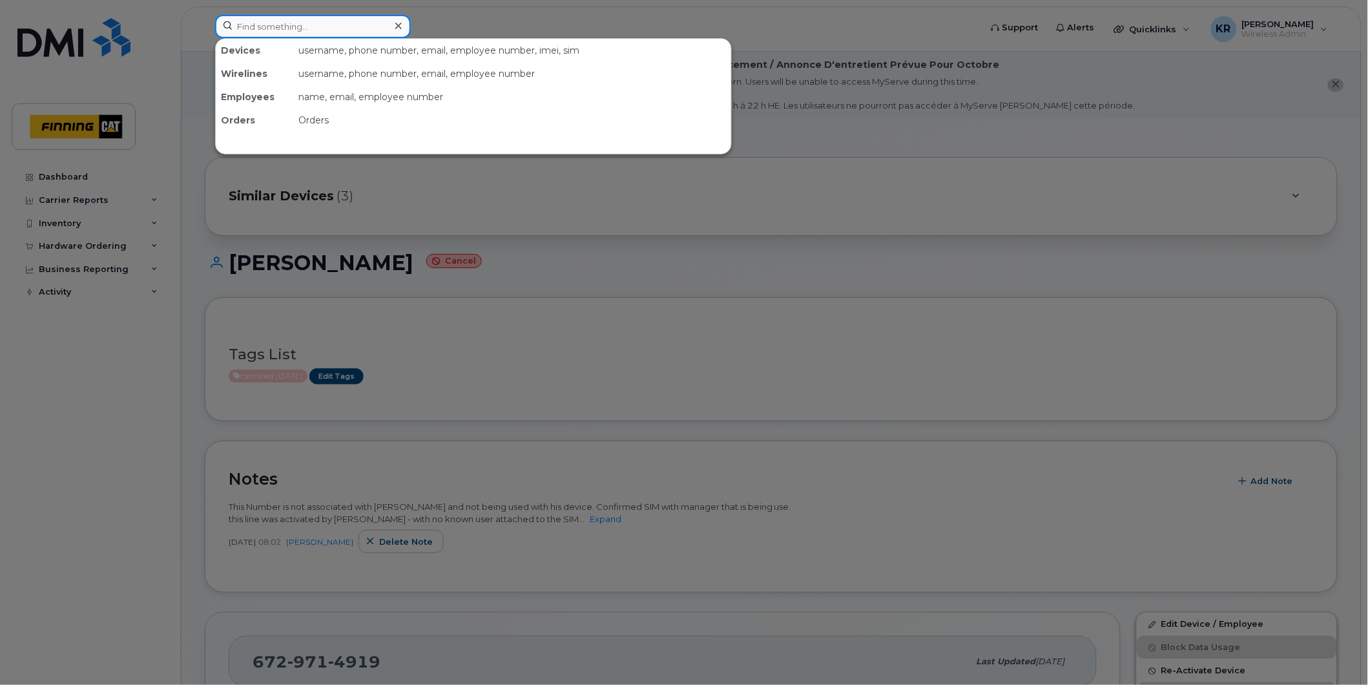
click at [325, 27] on input at bounding box center [313, 26] width 196 height 23
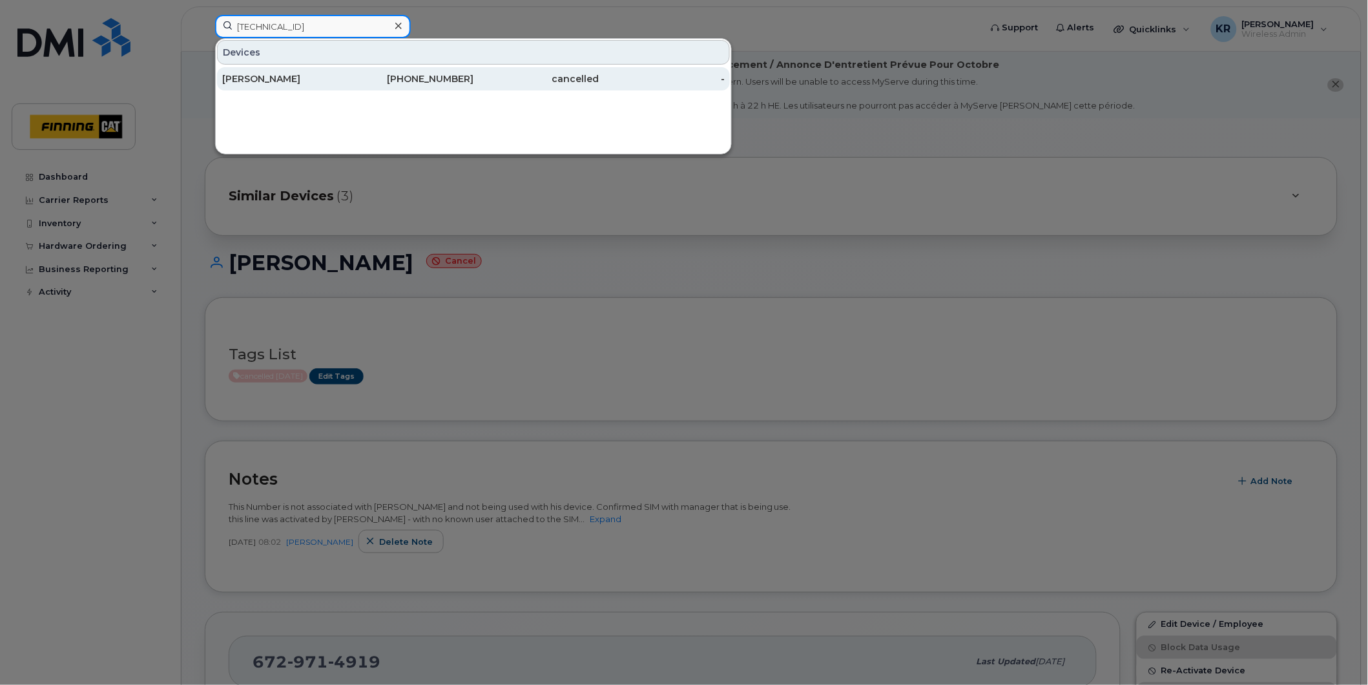
type input "[TECHNICAL_ID]"
click at [390, 76] on div "[PHONE_NUMBER]" at bounding box center [411, 78] width 126 height 13
